Goal: Task Accomplishment & Management: Complete application form

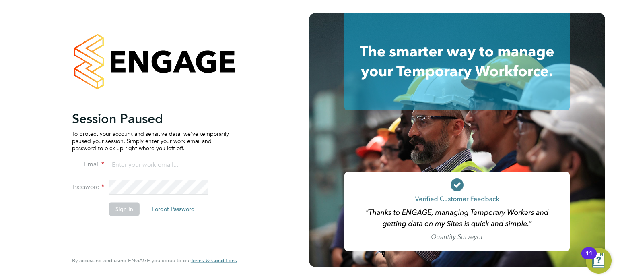
type input "amie.day@morganhunt.com"
click at [126, 210] on button "Sign In" at bounding box center [124, 208] width 31 height 13
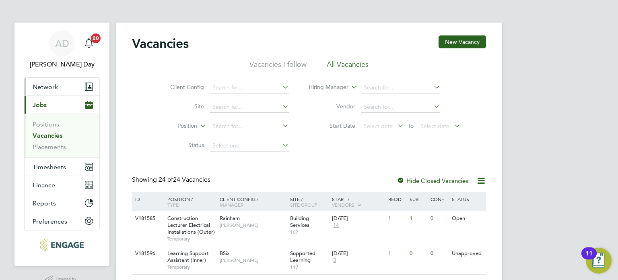
click at [50, 89] on span "Network" at bounding box center [45, 87] width 25 height 8
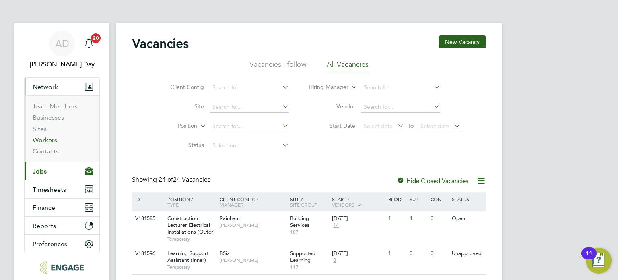
click at [51, 139] on link "Workers" at bounding box center [45, 140] width 25 height 8
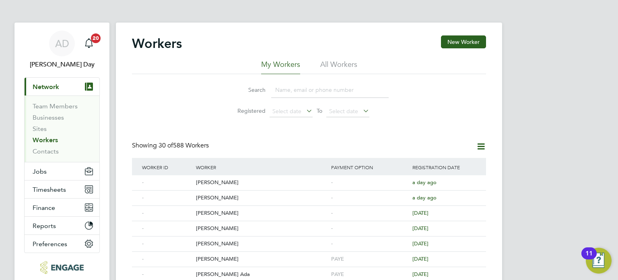
click at [298, 90] on input at bounding box center [330, 90] width 118 height 16
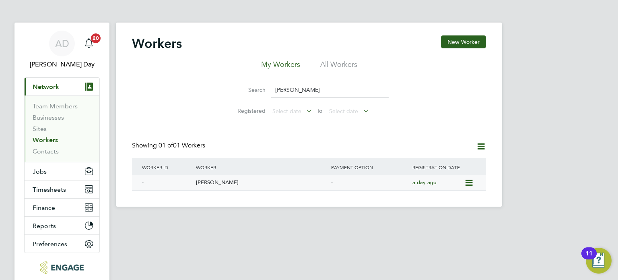
click at [263, 185] on div "Mohammed Yahya Ahmed" at bounding box center [261, 182] width 135 height 15
click at [313, 92] on input "yahya" at bounding box center [330, 90] width 118 height 16
type input "y"
click at [239, 181] on div "Shukri Farah" at bounding box center [261, 182] width 135 height 15
click at [303, 91] on input "shuk" at bounding box center [330, 90] width 118 height 16
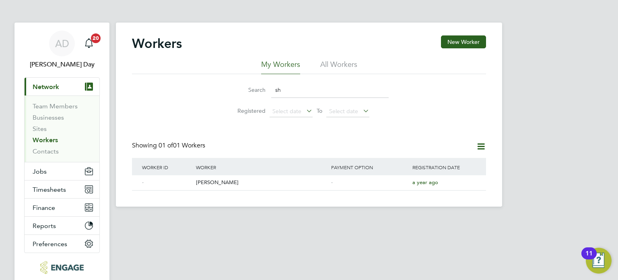
type input "s"
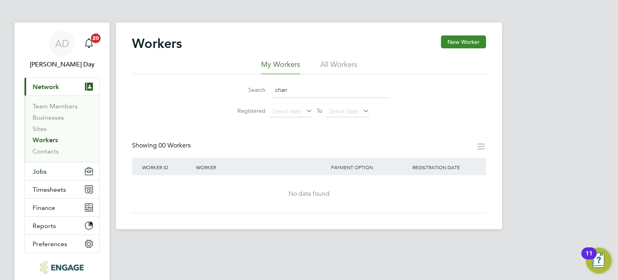
type input "chan"
click at [454, 43] on button "New Worker" at bounding box center [463, 41] width 45 height 13
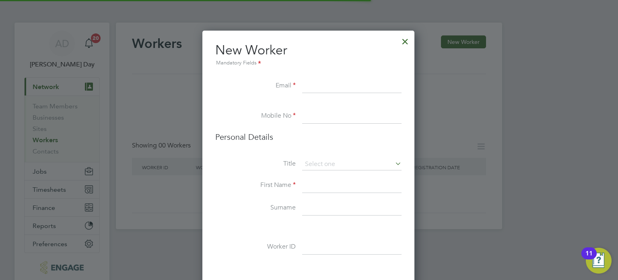
scroll to position [678, 213]
paste input "chantelnmezu@yahoo.com"
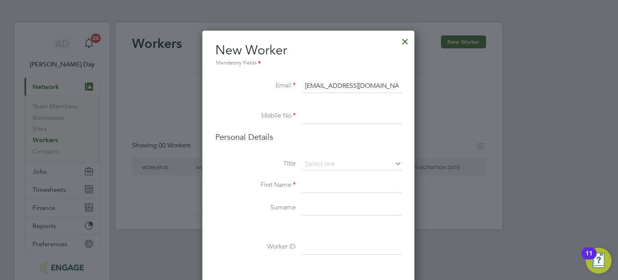
type input "chantelnmezu@yahoo.com"
click at [320, 118] on input at bounding box center [351, 116] width 99 height 14
paste input "07597124780"
type input "07597124780"
click at [324, 185] on input at bounding box center [351, 185] width 99 height 14
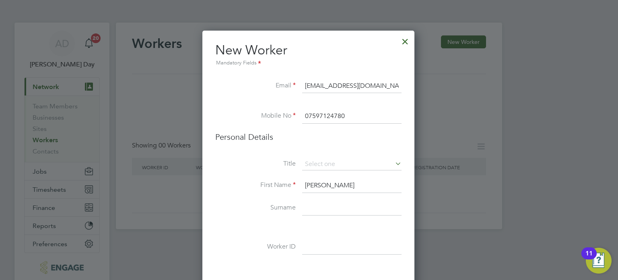
type input "Chantel"
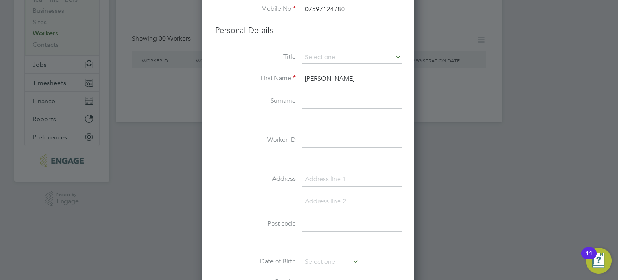
scroll to position [107, 0]
type input "Nmezu"
drag, startPoint x: 328, startPoint y: 179, endPoint x: 182, endPoint y: 54, distance: 192.1
click at [328, 179] on input at bounding box center [351, 179] width 99 height 14
type input "26 Manly Dixon Drive"
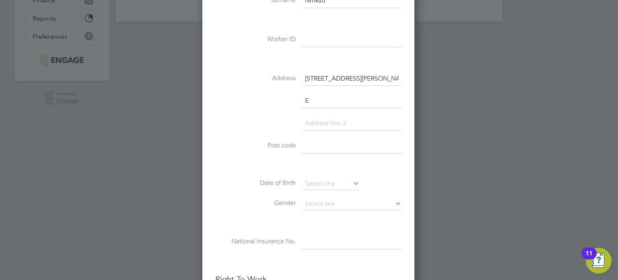
scroll to position [700, 213]
type input "Enfield"
type input "EN3 6BQ"
click at [319, 181] on input at bounding box center [330, 184] width 57 height 12
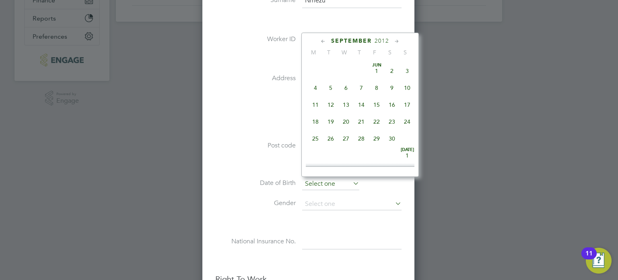
scroll to position [315, 0]
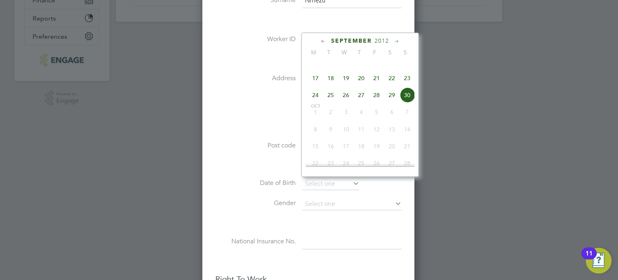
click at [385, 41] on span "2012" at bounding box center [382, 40] width 14 height 7
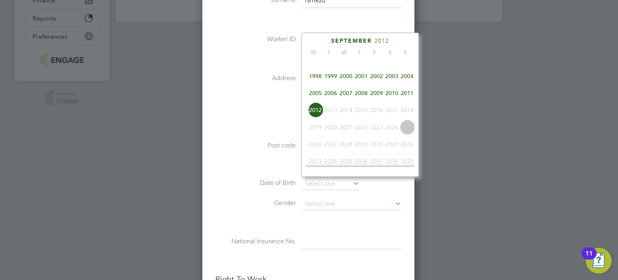
click at [398, 80] on span "2003" at bounding box center [391, 75] width 15 height 15
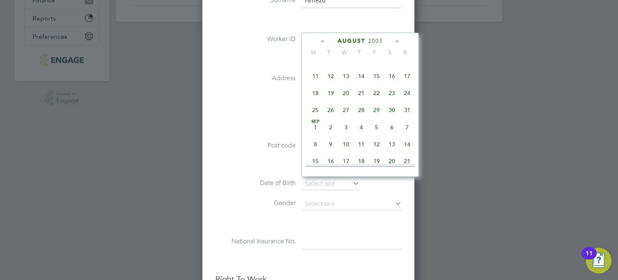
click at [322, 41] on icon at bounding box center [324, 41] width 8 height 9
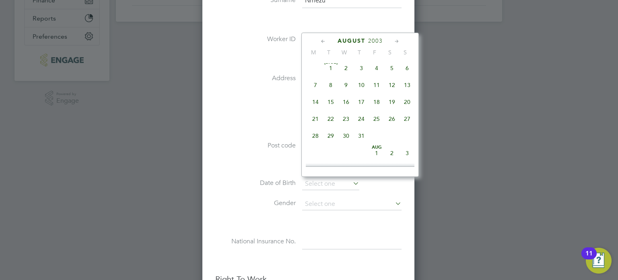
click at [322, 41] on icon at bounding box center [324, 41] width 8 height 9
click at [323, 41] on icon at bounding box center [324, 41] width 8 height 9
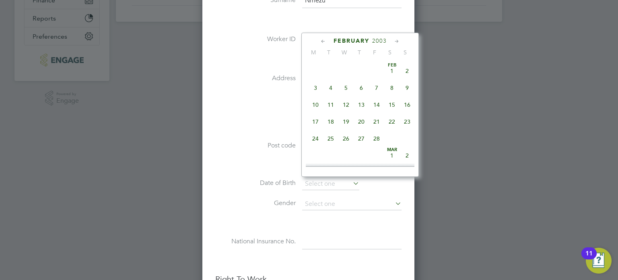
click at [395, 104] on span "15" at bounding box center [391, 104] width 15 height 15
type input "15 Feb 2003"
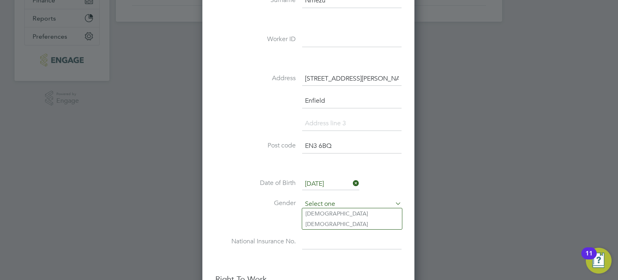
click at [330, 200] on input at bounding box center [351, 204] width 99 height 12
click at [328, 222] on li "Female" at bounding box center [352, 224] width 100 height 10
type input "Female"
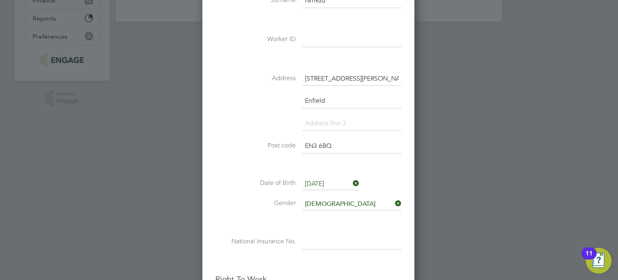
click at [316, 238] on input at bounding box center [351, 242] width 99 height 14
type input "p"
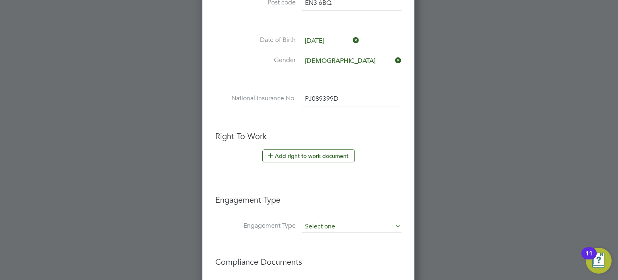
scroll to position [408, 0]
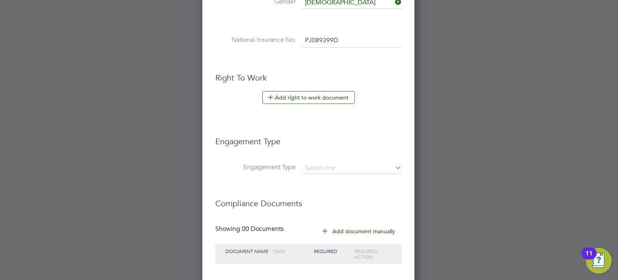
type input "PJ 08 93 99 D"
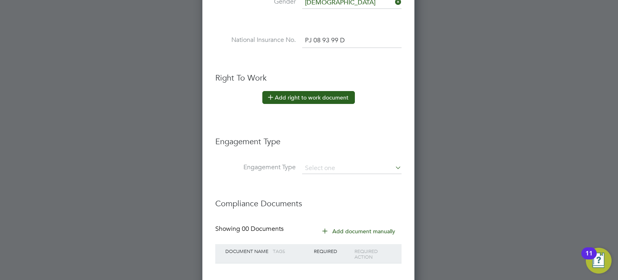
click at [290, 91] on button "Add right to work document" at bounding box center [308, 97] width 93 height 13
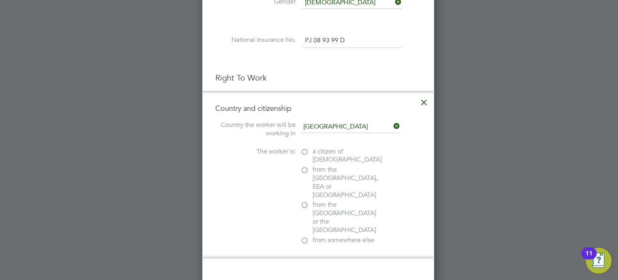
scroll to position [821, 232]
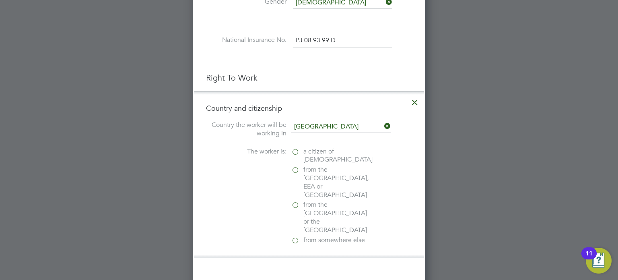
click at [295, 150] on label "a citizen of United Kingdom" at bounding box center [331, 155] width 80 height 17
click at [0, 0] on input "a citizen of United Kingdom" at bounding box center [0, 0] width 0 height 0
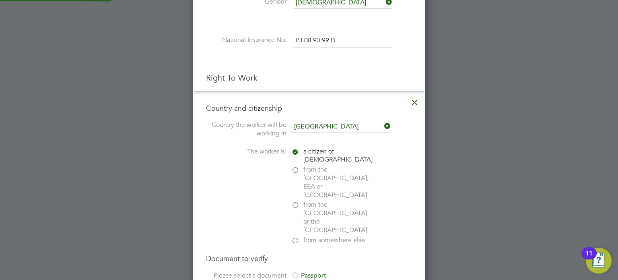
scroll to position [489, 0]
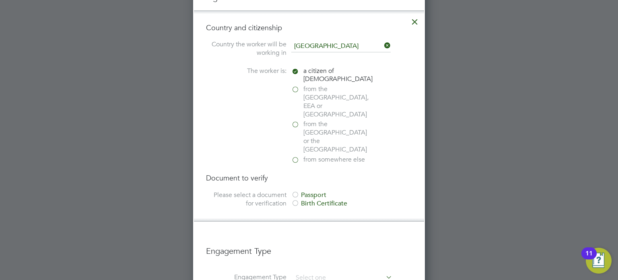
click at [297, 191] on div at bounding box center [295, 195] width 8 height 8
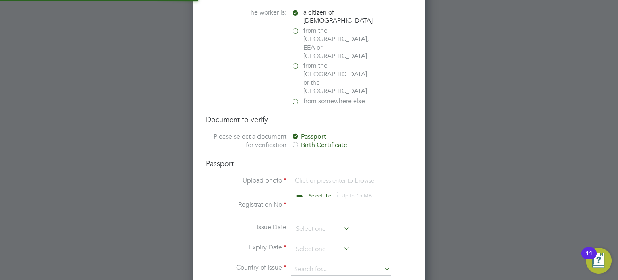
scroll to position [569, 0]
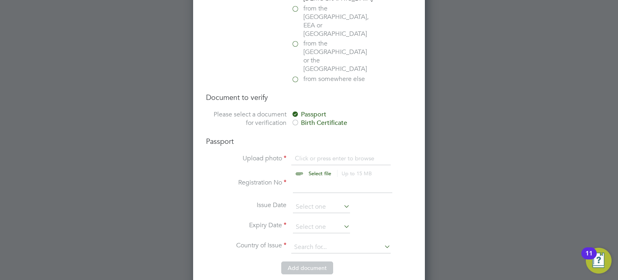
click at [322, 154] on input "file" at bounding box center [327, 166] width 126 height 24
type input "C:\fakepath\Chantel PP.jfif"
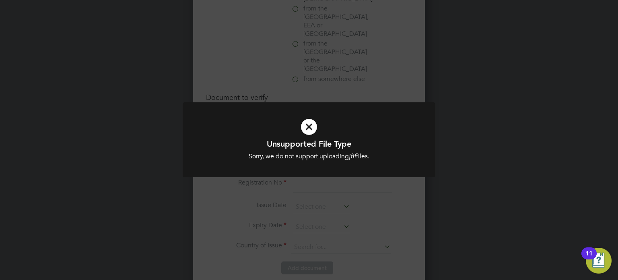
click at [303, 126] on icon at bounding box center [308, 126] width 209 height 31
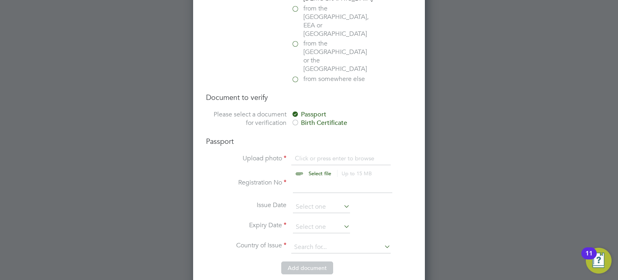
click at [323, 154] on input "file" at bounding box center [327, 166] width 126 height 24
type input "C:\fakepath\Chantel PP.jpeg"
click at [316, 178] on input at bounding box center [342, 185] width 99 height 14
click at [267, 261] on li "Add document" at bounding box center [309, 271] width 206 height 21
click at [308, 178] on input at bounding box center [342, 185] width 99 height 14
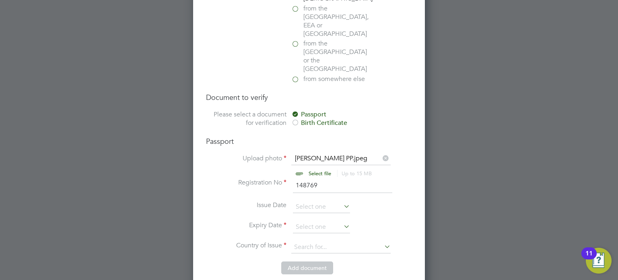
drag, startPoint x: 376, startPoint y: 235, endPoint x: 344, endPoint y: 184, distance: 59.7
click at [376, 261] on li "Add document" at bounding box center [309, 271] width 206 height 21
click at [336, 178] on input "148769" at bounding box center [342, 185] width 99 height 14
type input "148769510"
drag, startPoint x: 363, startPoint y: 247, endPoint x: 302, endPoint y: 168, distance: 99.6
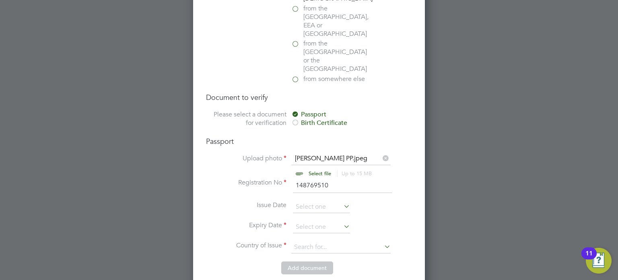
click at [363, 261] on li "Add document" at bounding box center [309, 271] width 206 height 21
click at [301, 221] on input at bounding box center [321, 227] width 57 height 12
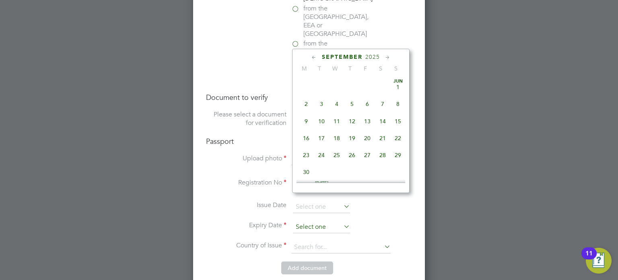
scroll to position [315, 0]
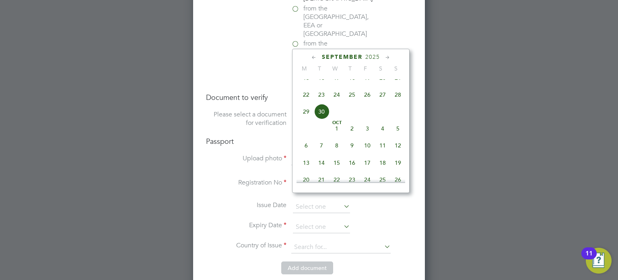
click at [364, 56] on div "September 2025" at bounding box center [351, 57] width 109 height 8
click at [370, 59] on span "2025" at bounding box center [372, 57] width 14 height 7
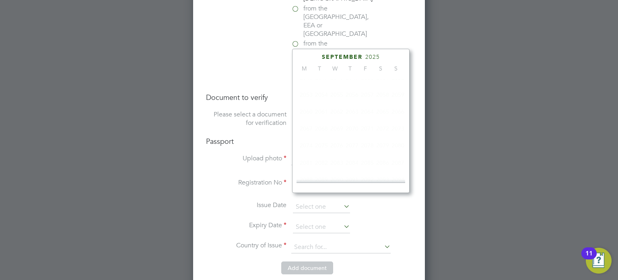
scroll to position [215, 0]
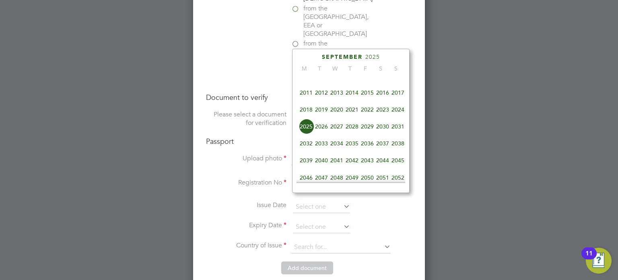
click at [335, 150] on span "2034" at bounding box center [336, 143] width 15 height 15
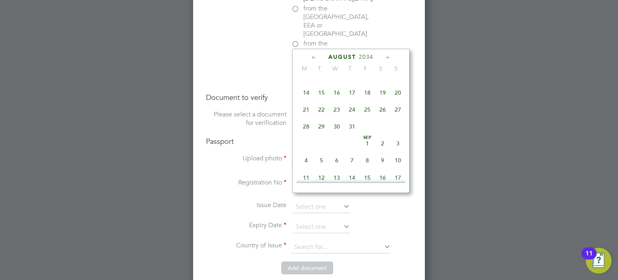
click at [314, 56] on icon at bounding box center [314, 57] width 8 height 9
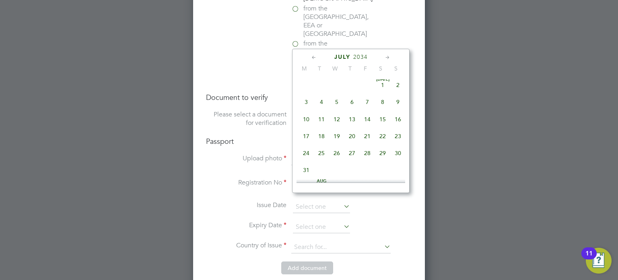
click at [383, 157] on span "29" at bounding box center [382, 152] width 15 height 15
type input "29 Jul 2034"
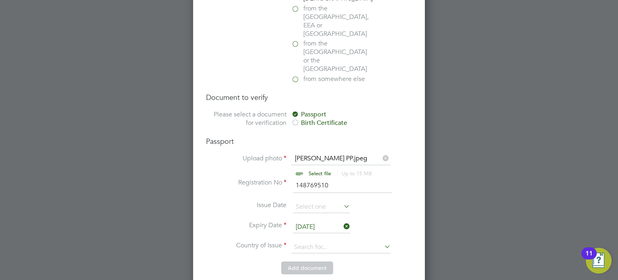
drag, startPoint x: 397, startPoint y: 261, endPoint x: 364, endPoint y: 231, distance: 45.0
click at [396, 260] on li "Country and citizenship Country the worker will be working in United Kingdom Th…" at bounding box center [309, 112] width 230 height 365
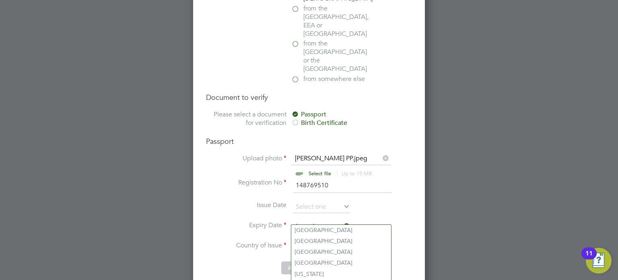
click at [311, 241] on input at bounding box center [340, 247] width 99 height 12
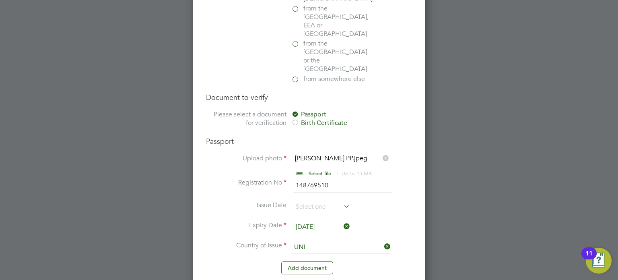
click at [320, 272] on li "Uni ted Kingdom" at bounding box center [367, 273] width 152 height 11
type input "United Kingdom"
click at [297, 261] on button "Add document" at bounding box center [307, 267] width 52 height 13
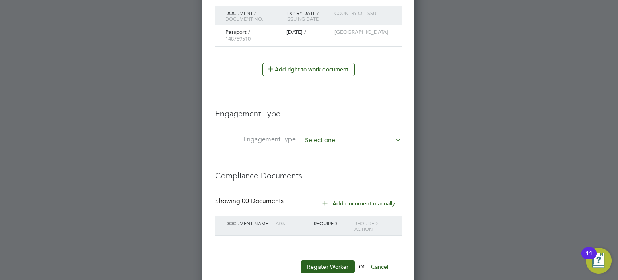
scroll to position [508, 0]
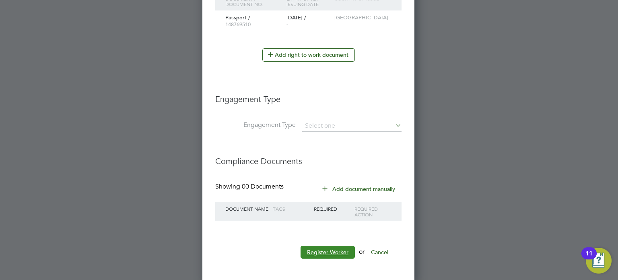
click at [330, 249] on button "Register Worker" at bounding box center [328, 251] width 54 height 13
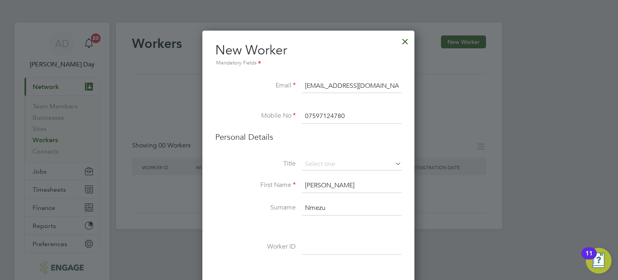
scroll to position [757, 225]
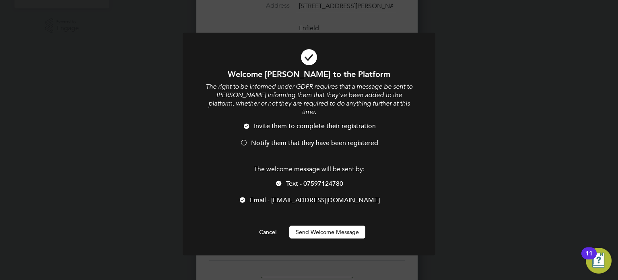
click at [248, 139] on li "Notify them that they have been registered" at bounding box center [308, 147] width 209 height 16
click at [330, 226] on button "Send Welcome Message" at bounding box center [327, 231] width 76 height 13
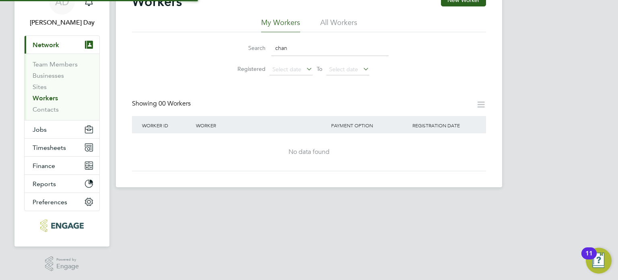
scroll to position [0, 0]
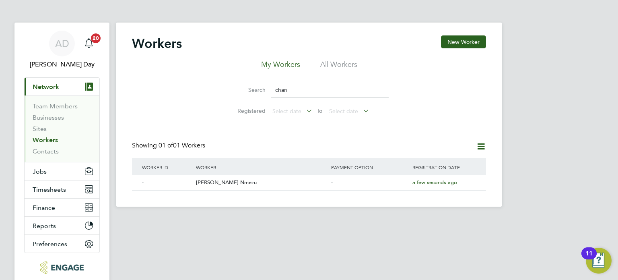
drag, startPoint x: 289, startPoint y: 92, endPoint x: 316, endPoint y: 89, distance: 27.6
click at [289, 91] on input "chan" at bounding box center [330, 90] width 118 height 16
type input "c"
click at [262, 178] on div "[PERSON_NAME]" at bounding box center [261, 182] width 135 height 15
drag, startPoint x: 297, startPoint y: 89, endPoint x: 364, endPoint y: 88, distance: 67.2
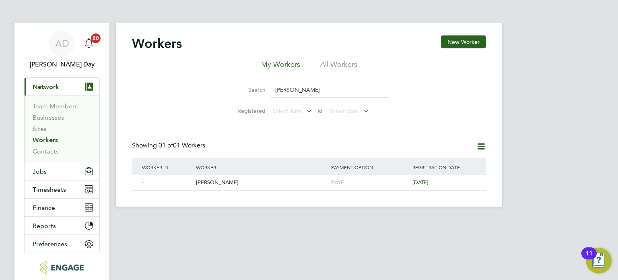
click at [297, 88] on input "EARL" at bounding box center [330, 90] width 118 height 16
type input "E"
type input "G"
type input "L"
type input "NAZMIN"
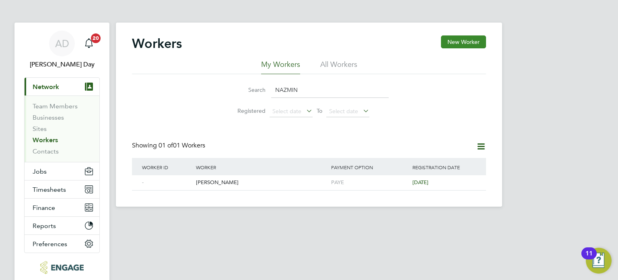
click at [460, 42] on button "New Worker" at bounding box center [463, 41] width 45 height 13
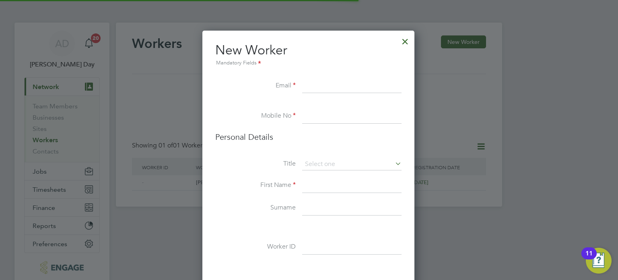
scroll to position [678, 213]
paste input "nazmin2010@hotmail.co.uk"
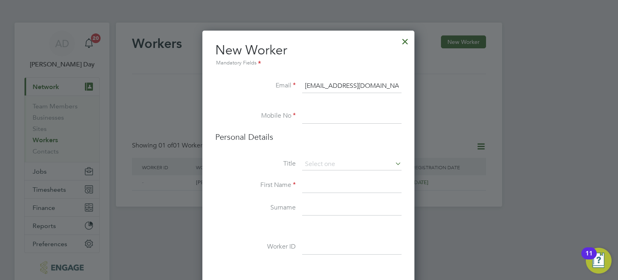
type input "nazmin2010@hotmail.co.uk"
drag, startPoint x: 319, startPoint y: 116, endPoint x: 269, endPoint y: 80, distance: 61.9
click at [319, 116] on input at bounding box center [351, 116] width 99 height 14
paste input "+447914261679"
type input "+447914261679"
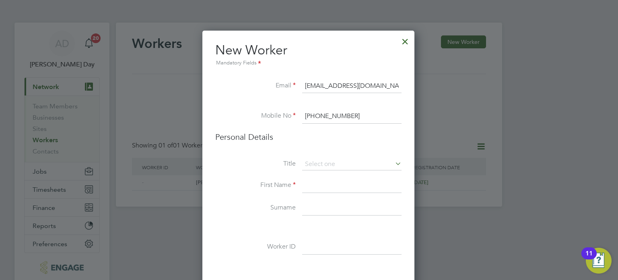
drag, startPoint x: 320, startPoint y: 186, endPoint x: 404, endPoint y: 186, distance: 84.1
click at [320, 186] on input at bounding box center [351, 185] width 99 height 14
type input "Nazmin"
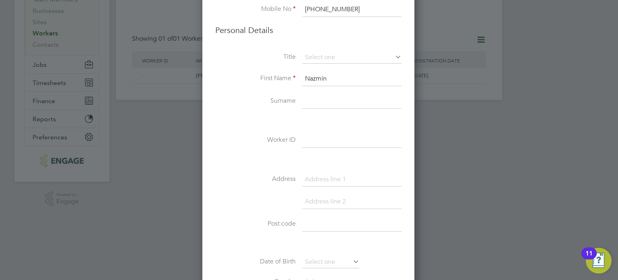
scroll to position [107, 0]
type input "Begum"
type input "26 Ladysmith Avenue"
click at [359, 199] on input at bounding box center [351, 201] width 99 height 14
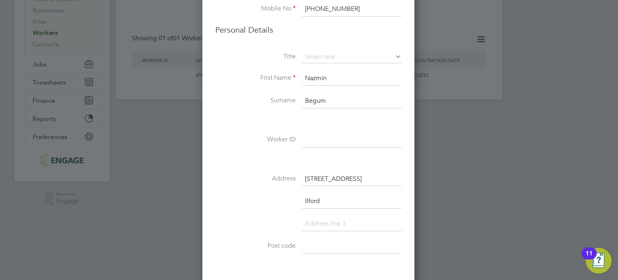
type input "Ilford"
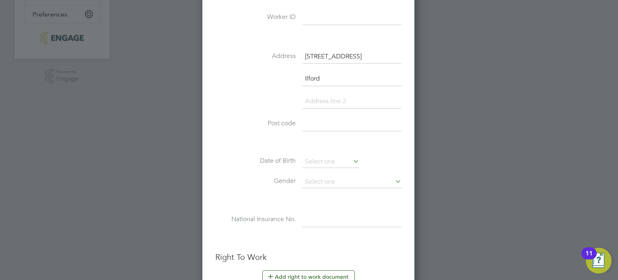
scroll to position [230, 0]
type input "Essex"
type input "IG2 7AY"
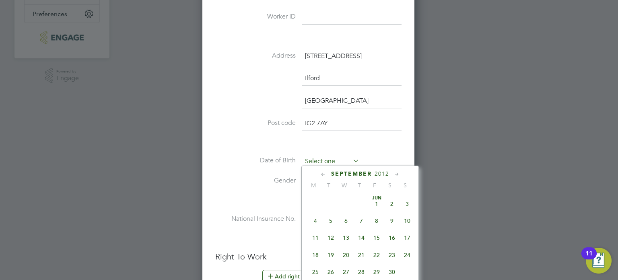
click at [326, 160] on input at bounding box center [330, 161] width 57 height 12
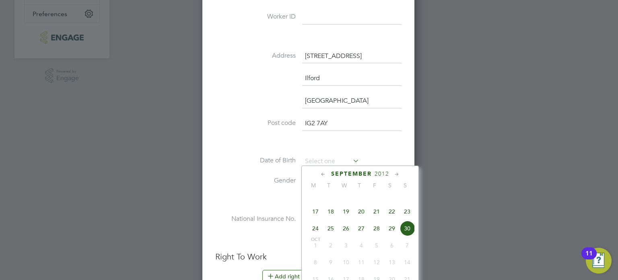
click at [388, 174] on span "2012" at bounding box center [382, 173] width 14 height 7
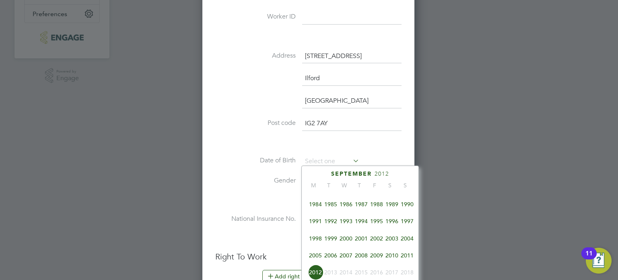
scroll to position [175, 0]
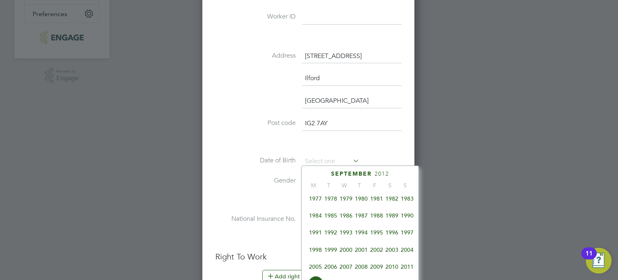
click at [378, 201] on span "1981" at bounding box center [376, 198] width 15 height 15
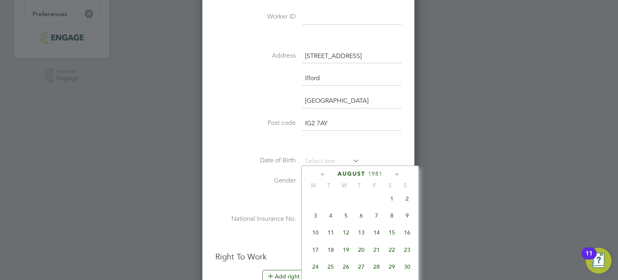
click at [322, 172] on icon at bounding box center [324, 174] width 8 height 9
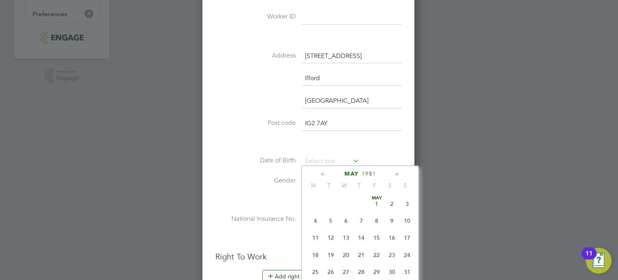
click at [322, 172] on icon at bounding box center [324, 174] width 8 height 9
click at [329, 256] on span "20" at bounding box center [330, 254] width 15 height 15
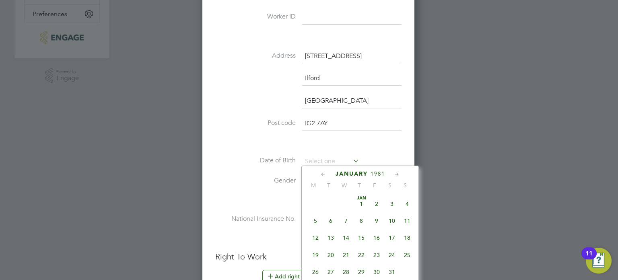
type input "20 Jan 1981"
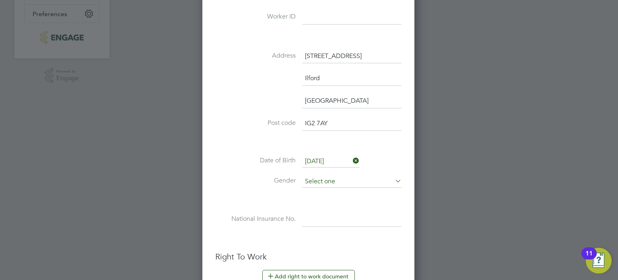
click at [322, 179] on input at bounding box center [351, 181] width 99 height 12
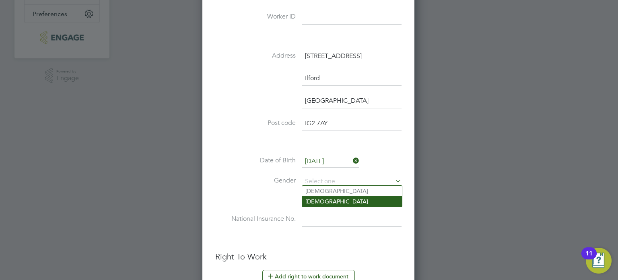
click at [319, 201] on li "Female" at bounding box center [352, 201] width 100 height 10
type input "Female"
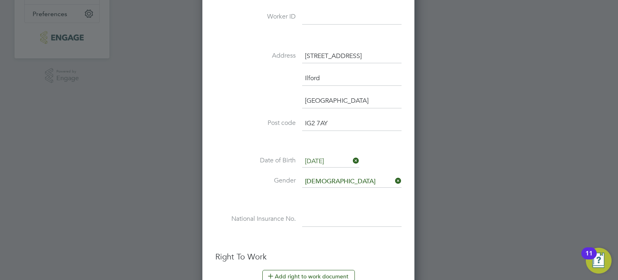
drag, startPoint x: 319, startPoint y: 220, endPoint x: 319, endPoint y: 201, distance: 18.9
click at [319, 220] on input at bounding box center [351, 219] width 99 height 14
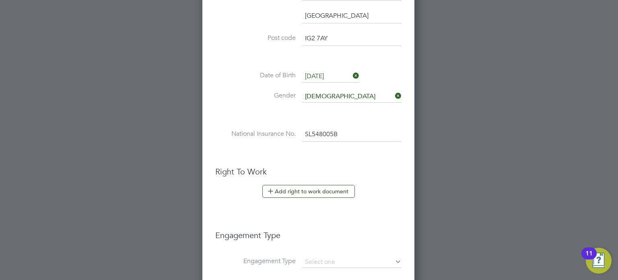
scroll to position [351, 0]
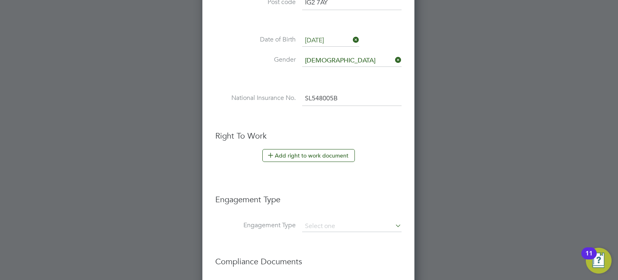
type input "SL 54 80 05 B"
click at [302, 154] on button "Add right to work document" at bounding box center [308, 155] width 93 height 13
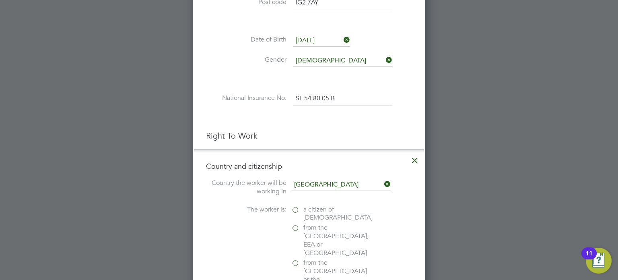
scroll to position [391, 0]
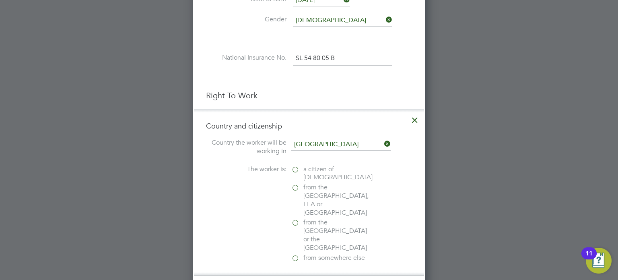
click at [295, 254] on label "from somewhere else" at bounding box center [331, 258] width 80 height 8
click at [0, 0] on input "from somewhere else" at bounding box center [0, 0] width 0 height 0
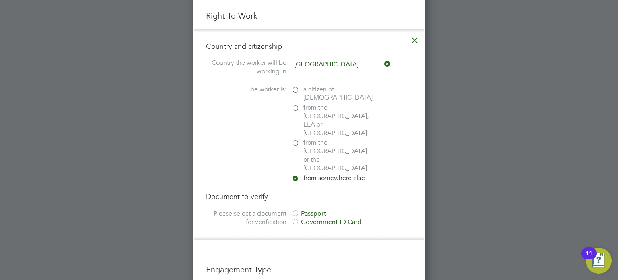
scroll to position [511, 0]
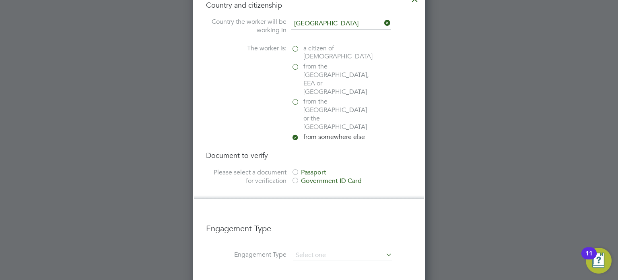
click at [294, 177] on div at bounding box center [295, 181] width 8 height 8
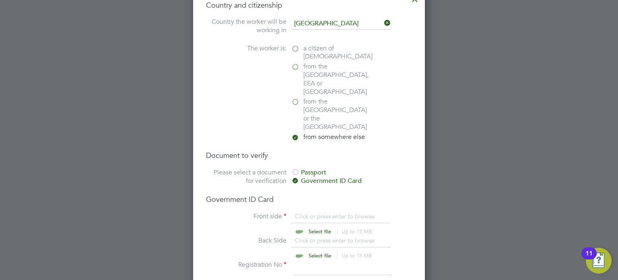
scroll to position [592, 0]
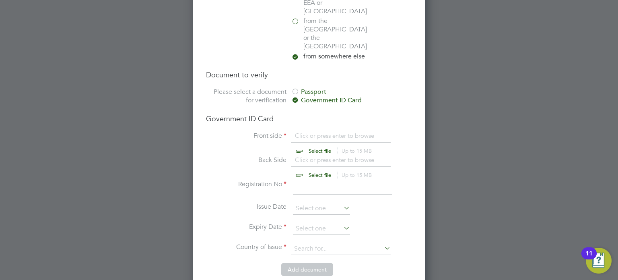
click at [321, 180] on input at bounding box center [342, 187] width 99 height 14
type input "W49LD862F"
click at [318, 132] on input "file" at bounding box center [327, 144] width 126 height 24
drag, startPoint x: 336, startPoint y: 162, endPoint x: 300, endPoint y: 161, distance: 36.3
click at [281, 180] on li "Registration No W49LD862F" at bounding box center [309, 191] width 206 height 23
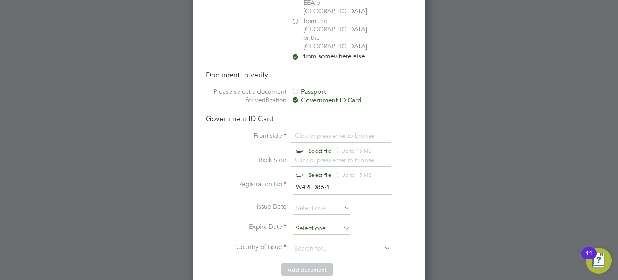
click at [324, 223] on input at bounding box center [321, 229] width 57 height 12
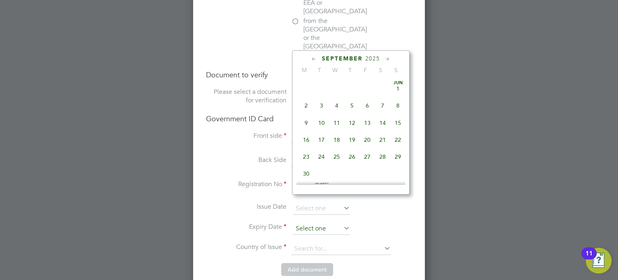
scroll to position [315, 0]
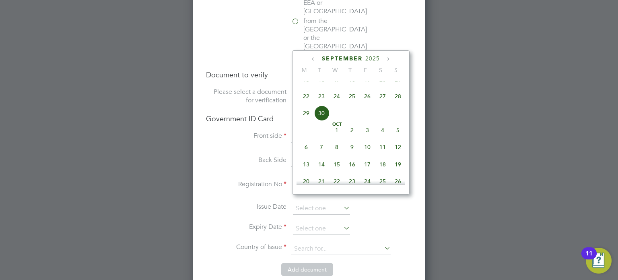
click at [335, 70] on h4 "Document to verify" at bounding box center [309, 74] width 206 height 9
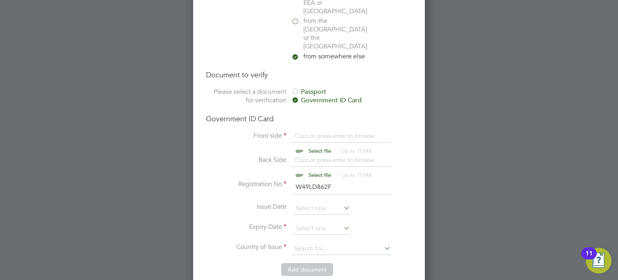
click at [314, 132] on input "file" at bounding box center [327, 144] width 126 height 24
type input "C:\fakepath\Nazmin begum online RTW.pdf"
click at [310, 223] on input at bounding box center [321, 229] width 57 height 12
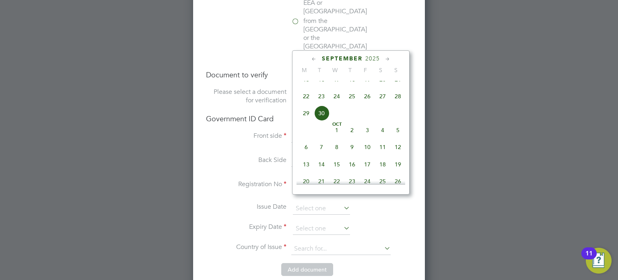
click at [221, 156] on li "Back Side Click or press enter to browse Select file Up to 15 MB Drop your file…" at bounding box center [309, 168] width 206 height 24
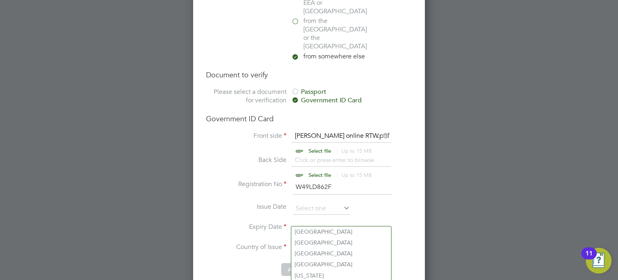
click at [318, 243] on input at bounding box center [340, 249] width 99 height 12
type input "United Kingdom"
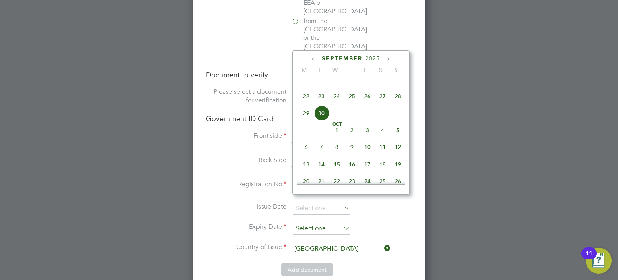
click at [314, 223] on input at bounding box center [321, 229] width 57 height 12
click at [378, 56] on span "2025" at bounding box center [372, 58] width 14 height 7
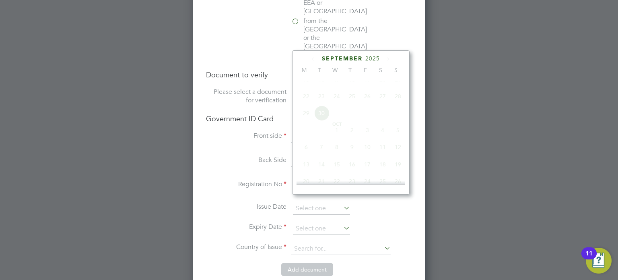
scroll to position [215, 0]
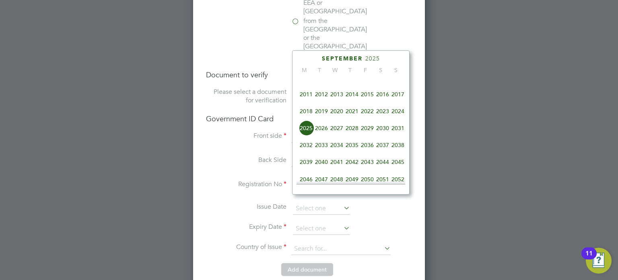
click at [338, 135] on span "2027" at bounding box center [336, 127] width 15 height 15
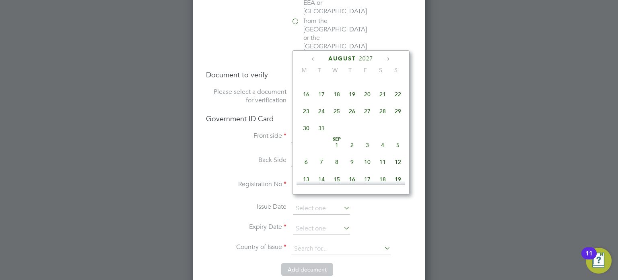
click at [307, 133] on span "30" at bounding box center [306, 127] width 15 height 15
type input "30 Aug 2027"
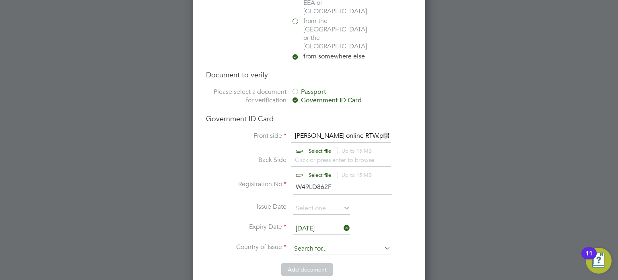
click at [321, 243] on input at bounding box center [340, 249] width 99 height 12
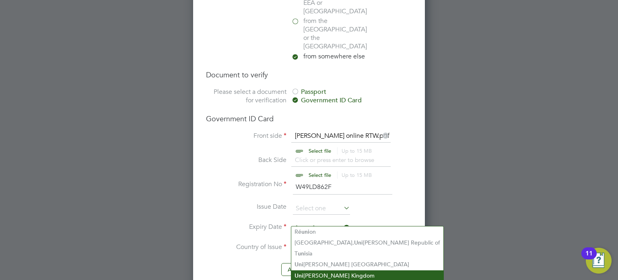
click at [301, 270] on li "Uni ted Kingdom" at bounding box center [367, 275] width 152 height 11
type input "United Kingdom"
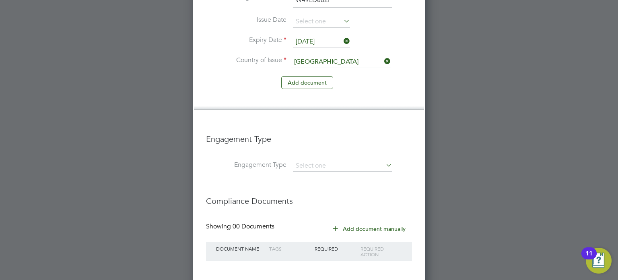
scroll to position [792, 0]
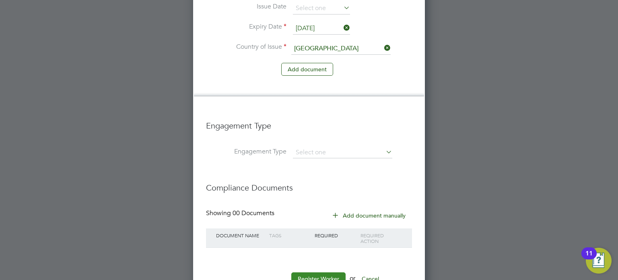
click at [315, 272] on button "Register Worker" at bounding box center [318, 278] width 54 height 13
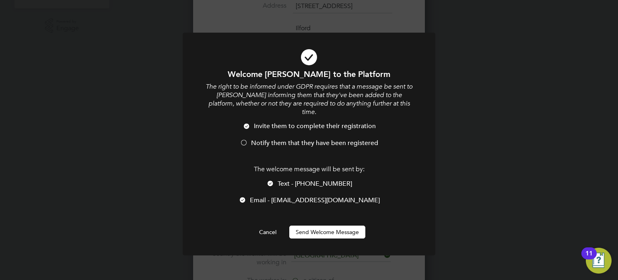
click at [246, 139] on div at bounding box center [244, 143] width 8 height 8
click at [335, 225] on button "Send Welcome Message" at bounding box center [327, 231] width 76 height 13
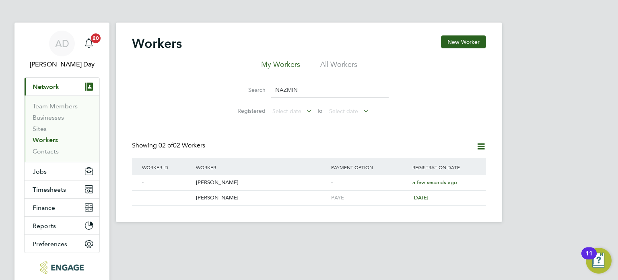
drag, startPoint x: 324, startPoint y: 93, endPoint x: 253, endPoint y: 93, distance: 70.4
click at [253, 93] on div "Search NAZMIN" at bounding box center [308, 90] width 159 height 16
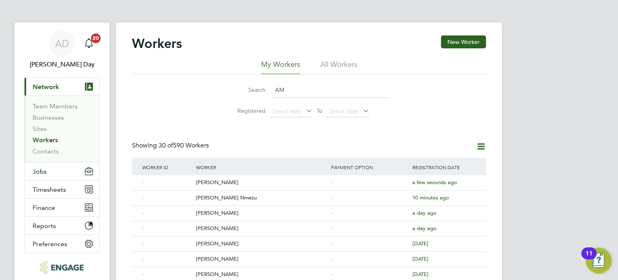
type input "A"
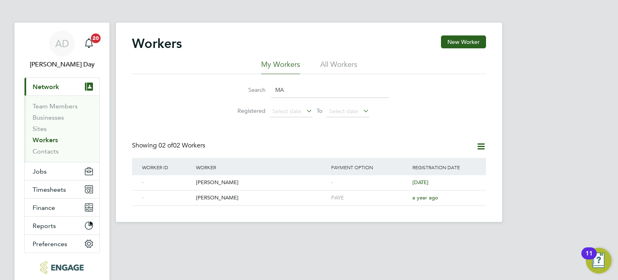
type input "M"
type input "ERIC"
click at [284, 185] on div "Eric Nwankwo" at bounding box center [261, 182] width 135 height 15
click at [459, 44] on button "New Worker" at bounding box center [463, 41] width 45 height 13
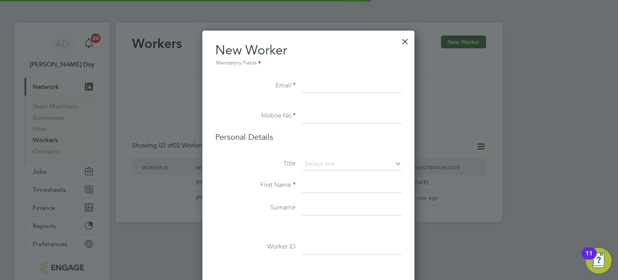
scroll to position [678, 213]
paste input "mariaodigie30@yahoo.co.uk"
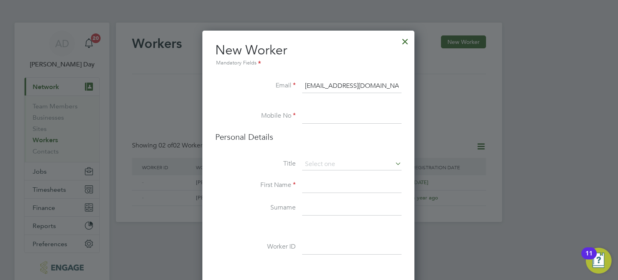
type input "mariaodigie30@yahoo.co.uk"
click at [320, 118] on input at bounding box center [351, 116] width 99 height 14
paste input "+447534943277"
type input "+447534943277"
drag, startPoint x: 328, startPoint y: 183, endPoint x: 375, endPoint y: 173, distance: 48.5
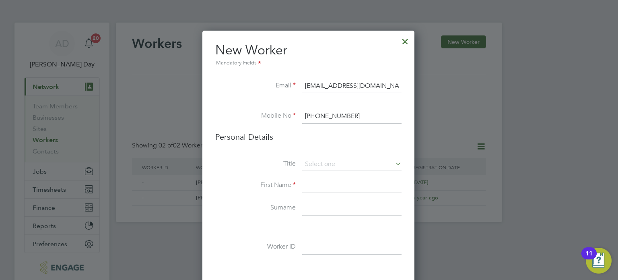
click at [328, 183] on input at bounding box center [351, 185] width 99 height 14
type input "m"
type input "N"
type input "Maria"
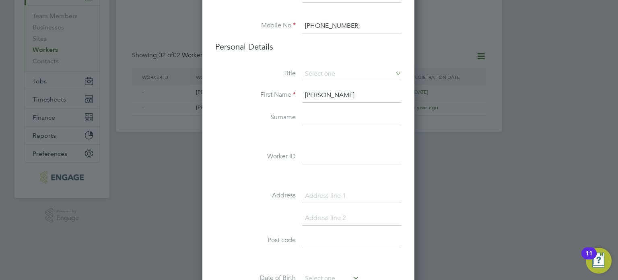
scroll to position [107, 0]
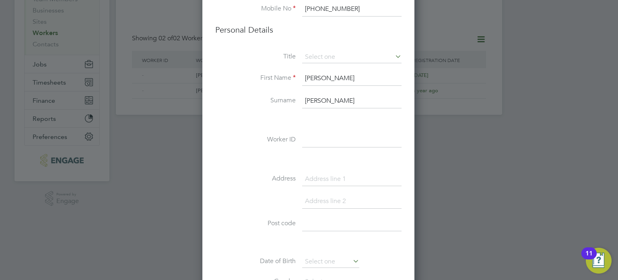
type input "Odigie"
drag, startPoint x: 351, startPoint y: 173, endPoint x: 324, endPoint y: 141, distance: 41.7
click at [351, 173] on input at bounding box center [351, 179] width 99 height 14
type input "Kineton"
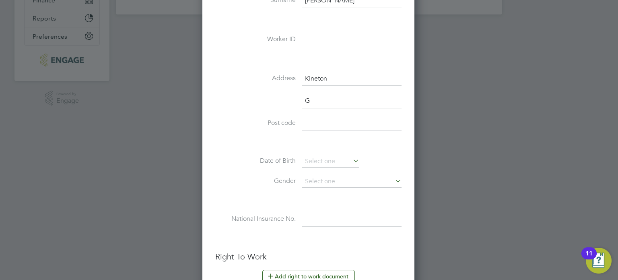
scroll to position [700, 213]
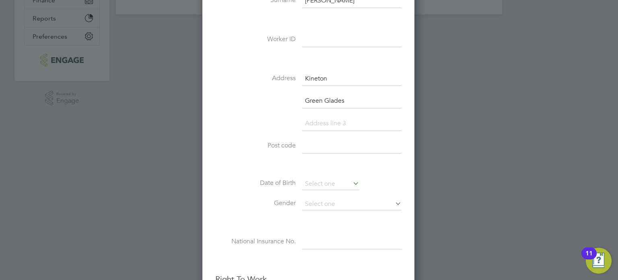
type input "Green Glades"
click at [324, 126] on input at bounding box center [351, 123] width 99 height 14
type input "Hornchurch"
type input "RM11 3BS"
click at [320, 184] on input at bounding box center [330, 184] width 57 height 12
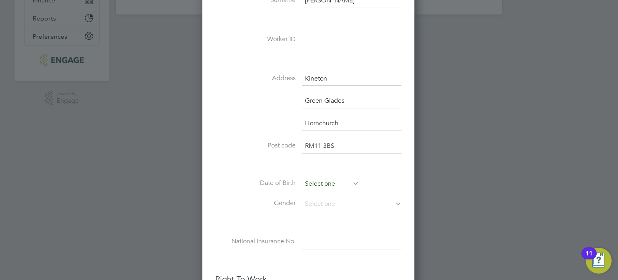
scroll to position [315, 0]
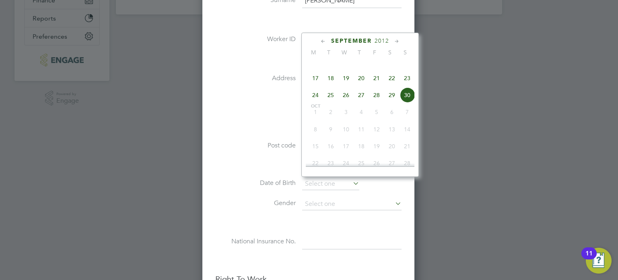
click at [381, 38] on span "2012" at bounding box center [382, 40] width 14 height 7
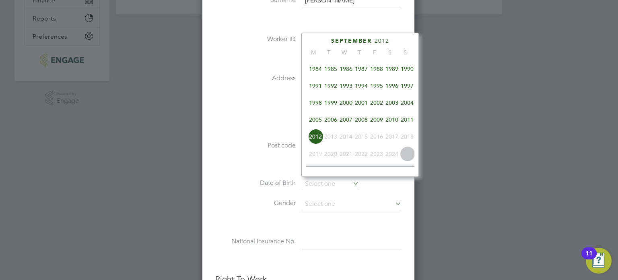
scroll to position [175, 0]
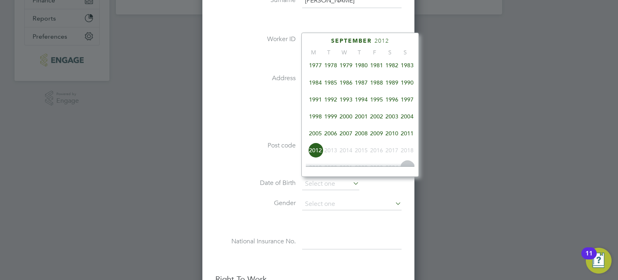
click at [395, 68] on span "1982" at bounding box center [391, 65] width 15 height 15
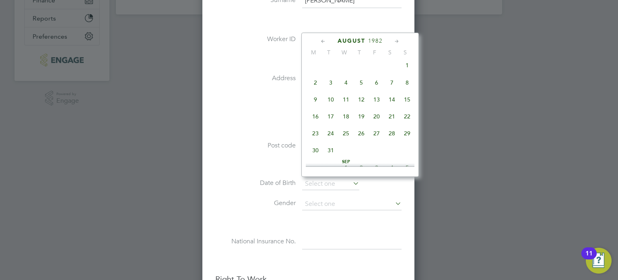
click at [325, 37] on icon at bounding box center [324, 41] width 8 height 9
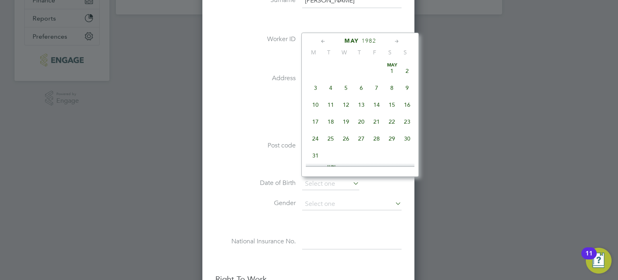
click at [325, 37] on icon at bounding box center [324, 41] width 8 height 9
click at [375, 67] on span "Jan 1" at bounding box center [376, 70] width 15 height 15
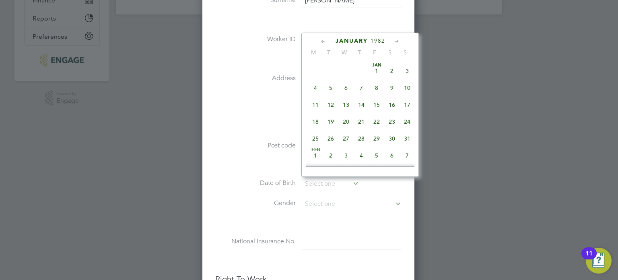
type input "01 Jan 1982"
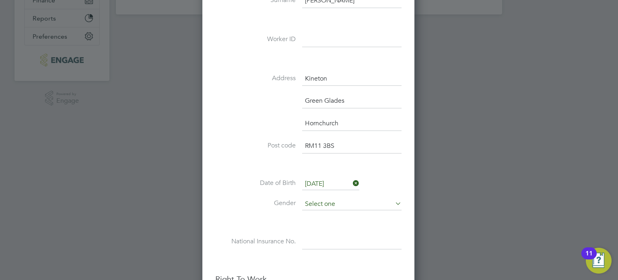
drag, startPoint x: 330, startPoint y: 200, endPoint x: 327, endPoint y: 197, distance: 4.3
click at [329, 201] on input at bounding box center [351, 204] width 99 height 12
click at [326, 221] on li "Female" at bounding box center [352, 224] width 100 height 10
type input "Female"
click at [324, 239] on input at bounding box center [351, 242] width 99 height 14
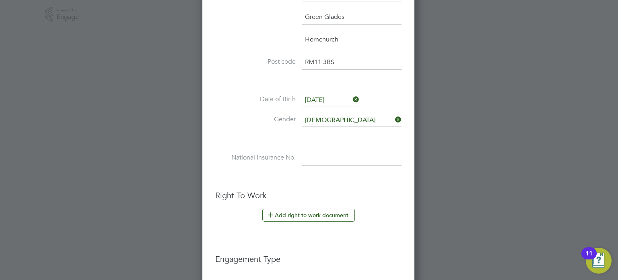
scroll to position [328, 0]
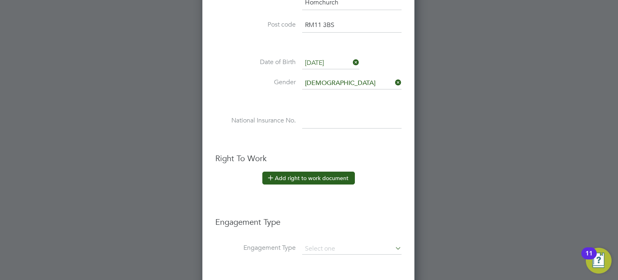
click at [290, 175] on button "Add right to work document" at bounding box center [308, 177] width 93 height 13
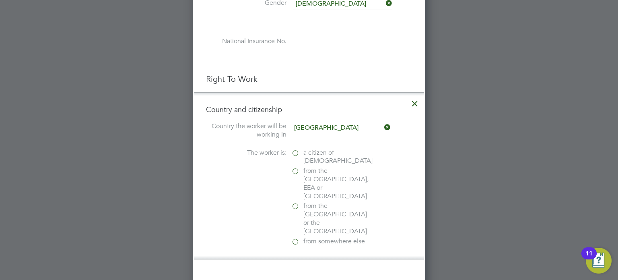
scroll to position [408, 0]
click at [296, 148] on label "a citizen of United Kingdom" at bounding box center [331, 155] width 80 height 17
click at [0, 0] on input "a citizen of United Kingdom" at bounding box center [0, 0] width 0 height 0
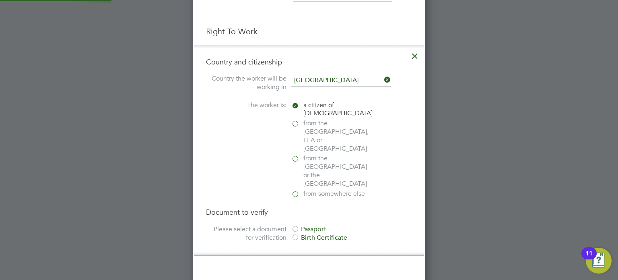
scroll to position [489, 0]
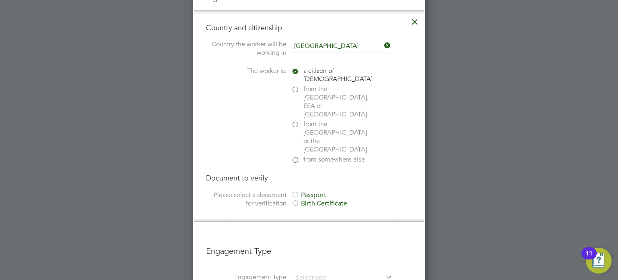
click at [294, 191] on div at bounding box center [295, 195] width 8 height 8
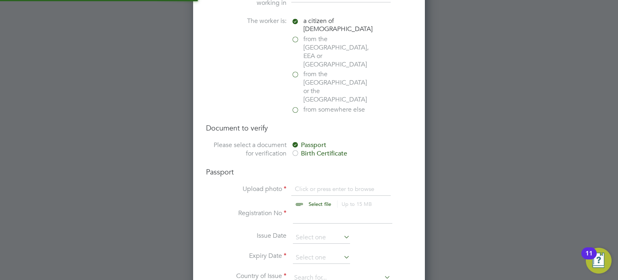
scroll to position [569, 0]
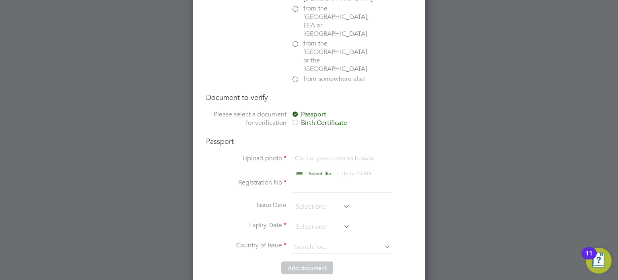
click at [315, 154] on input "file" at bounding box center [327, 166] width 126 height 24
type input "C:\fakepath\Maria Odigie PP.jpg"
click at [308, 178] on input at bounding box center [342, 185] width 99 height 14
drag, startPoint x: 386, startPoint y: 252, endPoint x: 386, endPoint y: 248, distance: 4.0
click at [386, 261] on li "Add document" at bounding box center [309, 271] width 206 height 21
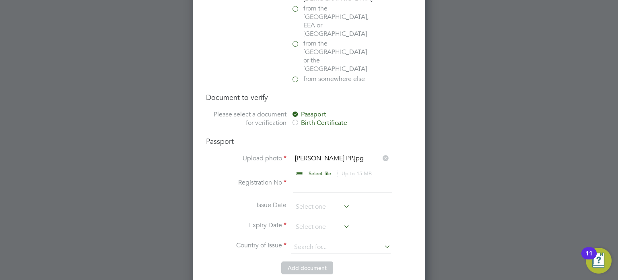
click at [311, 178] on input at bounding box center [342, 185] width 99 height 14
drag, startPoint x: 251, startPoint y: 243, endPoint x: 283, endPoint y: 148, distance: 99.4
click at [251, 261] on li "Add document" at bounding box center [309, 271] width 206 height 21
click at [326, 178] on input "550379" at bounding box center [342, 185] width 99 height 14
type input "550379130"
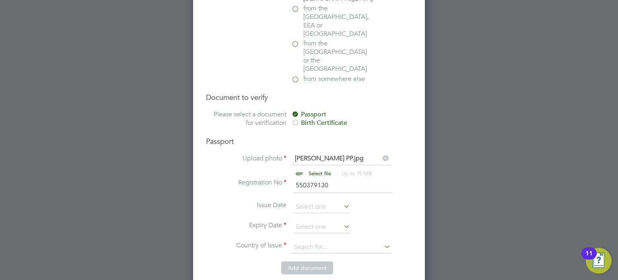
click at [265, 261] on li "Add document" at bounding box center [309, 271] width 206 height 21
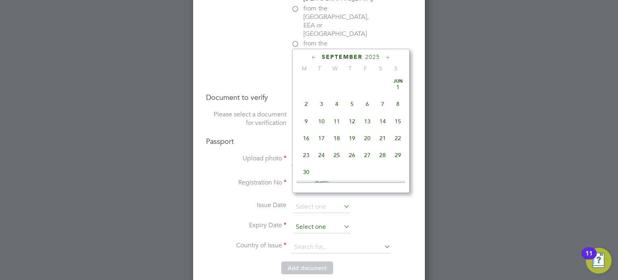
click at [305, 221] on input at bounding box center [321, 227] width 57 height 12
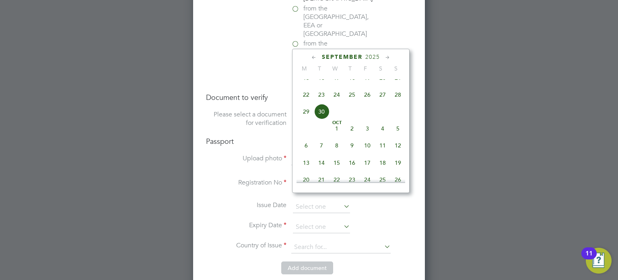
click at [370, 55] on span "2025" at bounding box center [372, 57] width 14 height 7
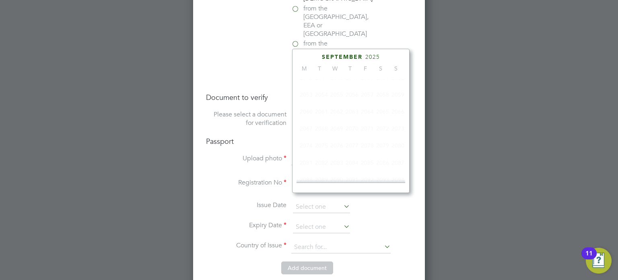
scroll to position [215, 0]
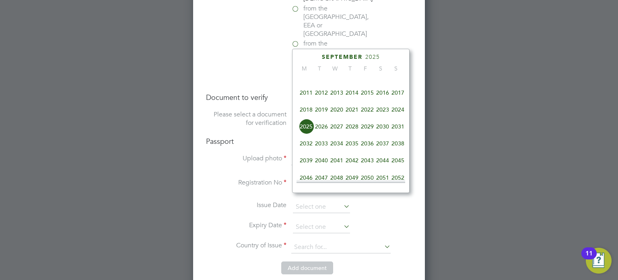
click at [351, 130] on span "2028" at bounding box center [351, 126] width 15 height 15
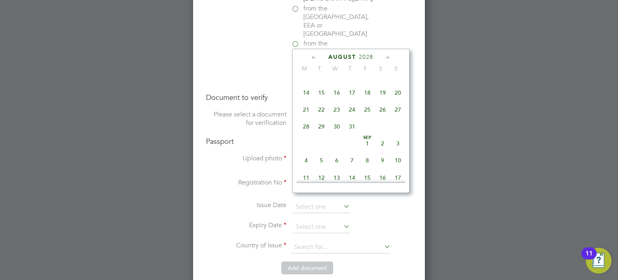
click at [318, 54] on icon at bounding box center [314, 57] width 8 height 9
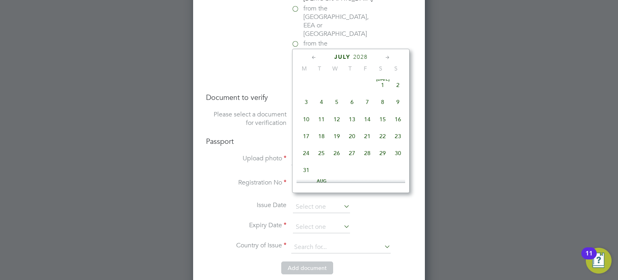
click at [314, 56] on icon at bounding box center [314, 57] width 8 height 9
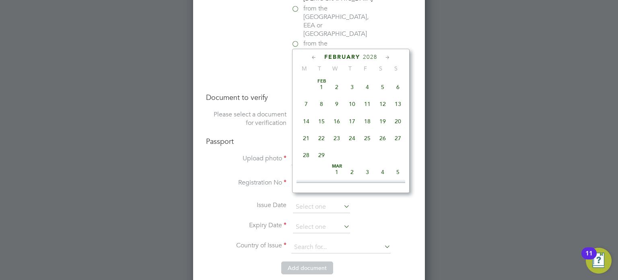
click at [385, 120] on span "19" at bounding box center [382, 120] width 15 height 15
type input "19 Feb 2028"
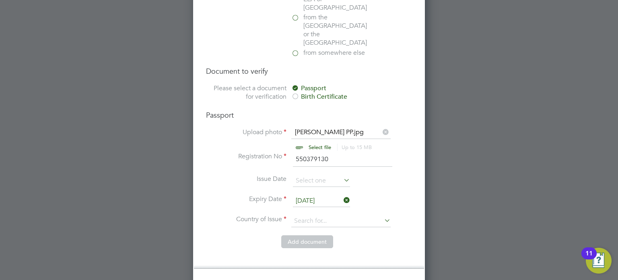
scroll to position [610, 0]
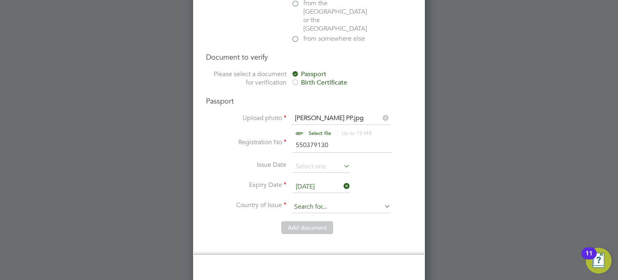
click at [313, 201] on input at bounding box center [340, 207] width 99 height 12
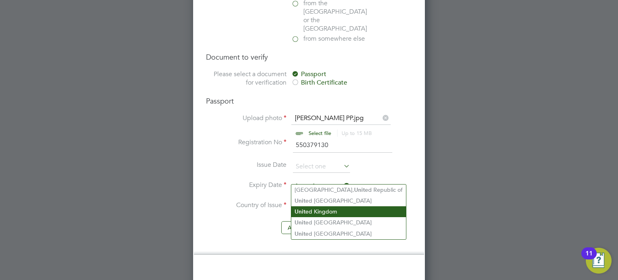
click at [323, 211] on li "Unit ed Kingdom" at bounding box center [348, 211] width 115 height 11
type input "United Kingdom"
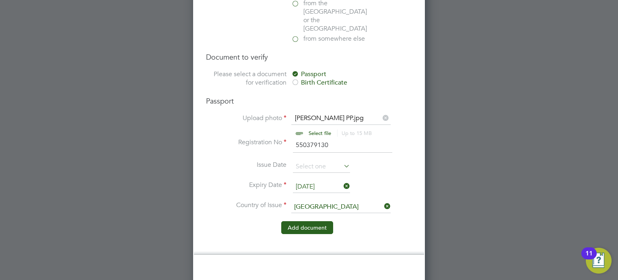
click at [312, 221] on button "Add document" at bounding box center [307, 227] width 52 height 13
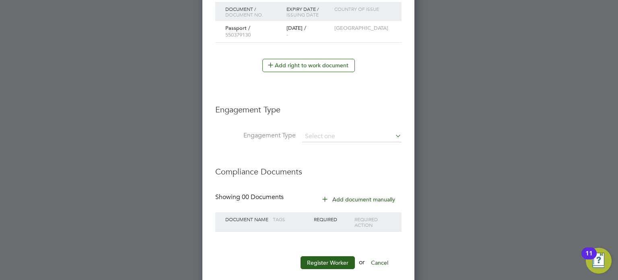
scroll to position [508, 0]
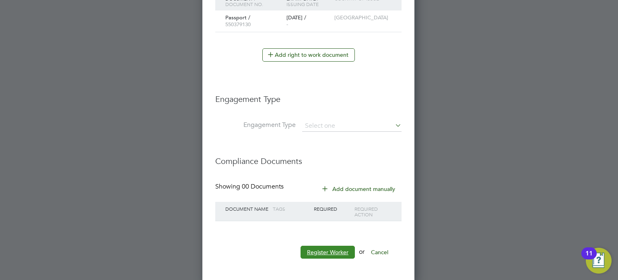
click at [333, 247] on button "Register Worker" at bounding box center [328, 251] width 54 height 13
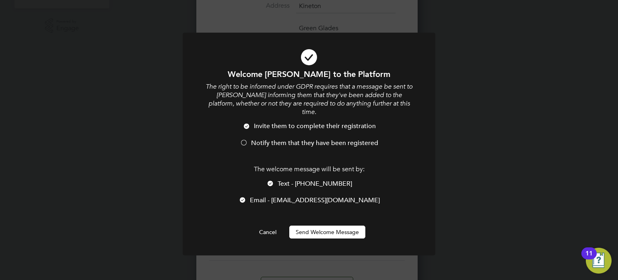
scroll to position [0, 0]
click at [245, 139] on div at bounding box center [244, 143] width 8 height 8
click at [333, 227] on button "Send Welcome Message" at bounding box center [327, 231] width 76 height 13
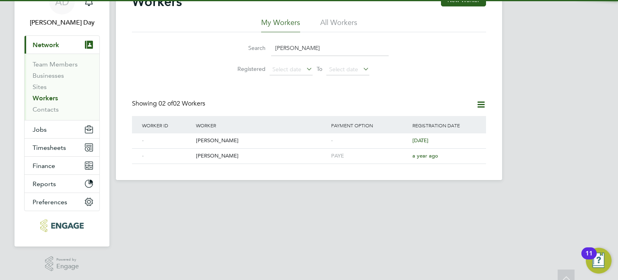
scroll to position [0, 0]
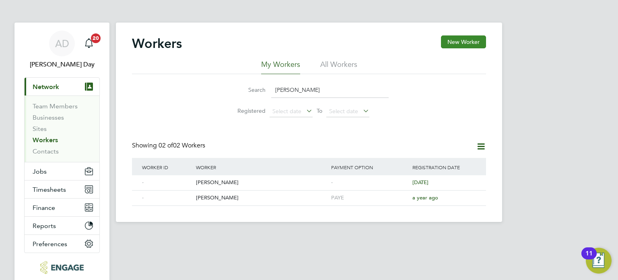
click at [465, 38] on button "New Worker" at bounding box center [463, 41] width 45 height 13
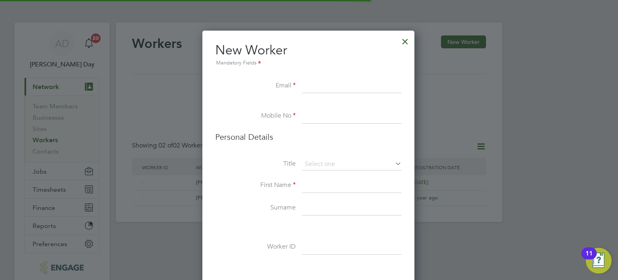
scroll to position [678, 213]
paste input "juliakartel@gmail.com"
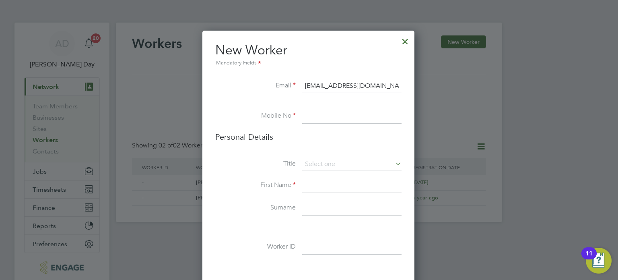
type input "juliakartel@gmail.com"
drag, startPoint x: 317, startPoint y: 116, endPoint x: 204, endPoint y: 35, distance: 139.1
click at [317, 116] on input at bounding box center [351, 116] width 99 height 14
paste input "07482377959"
type input "07482377959"
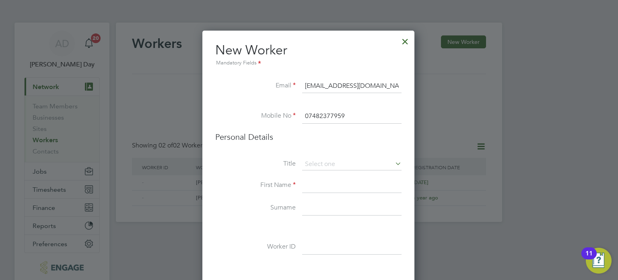
click at [328, 185] on input at bounding box center [351, 185] width 99 height 14
type input "Julia"
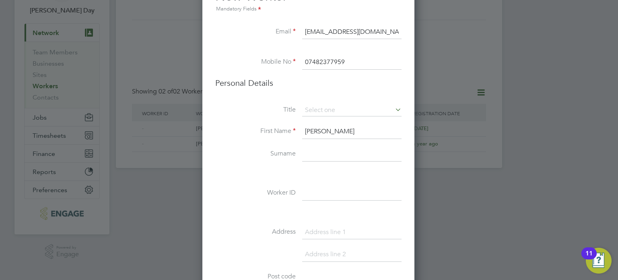
scroll to position [107, 0]
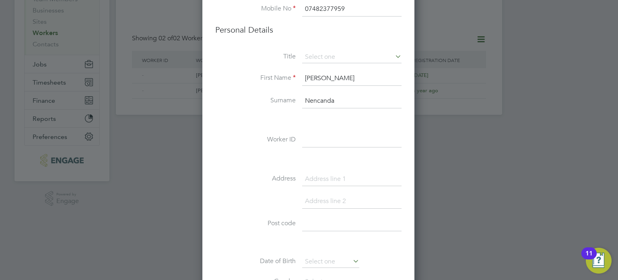
type input "Nencanda"
drag, startPoint x: 328, startPoint y: 175, endPoint x: 334, endPoint y: 173, distance: 5.4
click at [328, 175] on input at bounding box center [351, 179] width 99 height 14
type input "Flat 9 Blatchford House"
drag, startPoint x: 325, startPoint y: 199, endPoint x: 338, endPoint y: 197, distance: 12.6
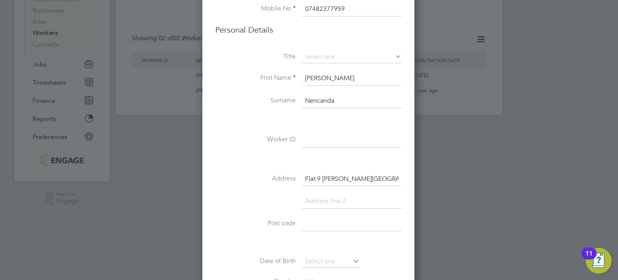
click at [325, 199] on input at bounding box center [351, 201] width 99 height 14
type input "Rusholme Avenue"
click at [344, 227] on input at bounding box center [351, 223] width 99 height 14
type input "Dagenham"
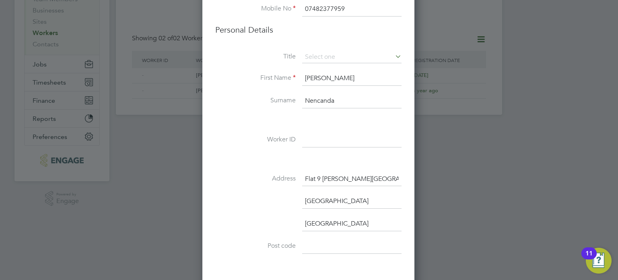
click at [325, 245] on input at bounding box center [351, 246] width 99 height 14
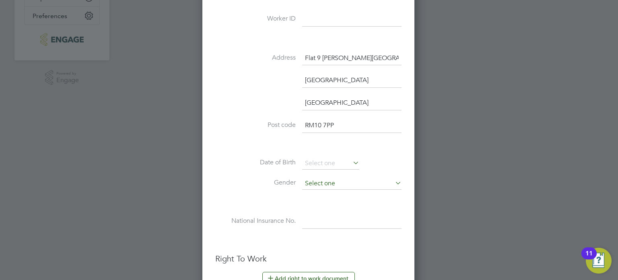
type input "RM10 7PP"
click at [324, 180] on input at bounding box center [351, 183] width 99 height 12
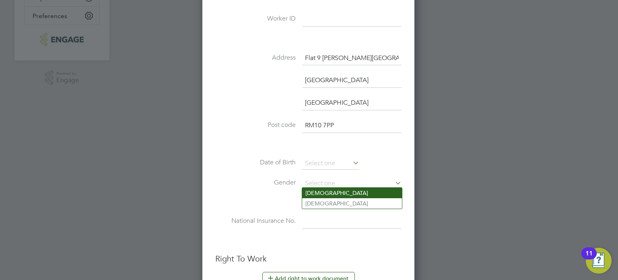
drag, startPoint x: 327, startPoint y: 201, endPoint x: 327, endPoint y: 191, distance: 9.7
click at [327, 200] on li "Female" at bounding box center [352, 203] width 100 height 10
type input "Female"
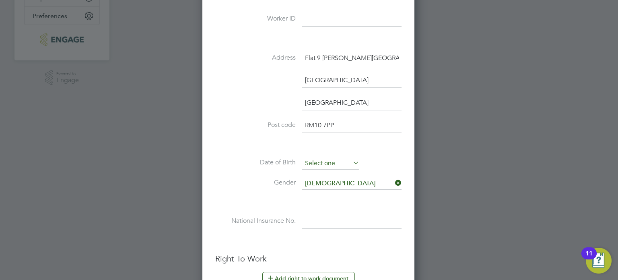
click at [322, 157] on input at bounding box center [330, 163] width 57 height 12
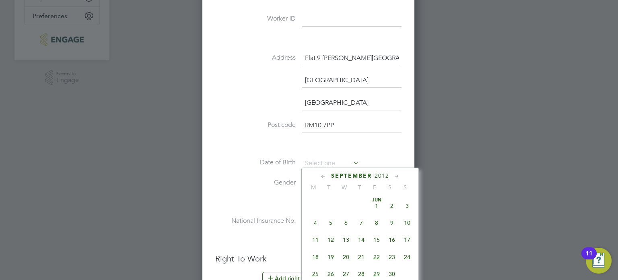
scroll to position [315, 0]
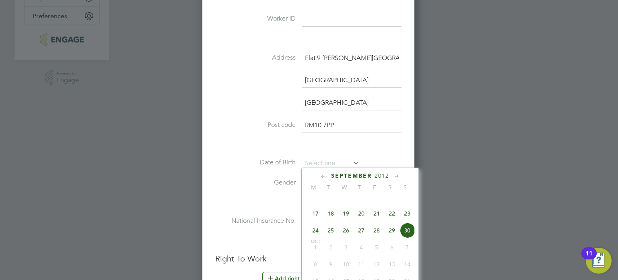
click at [382, 176] on span "2012" at bounding box center [382, 175] width 14 height 7
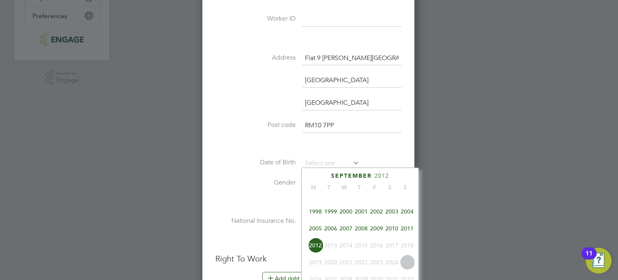
scroll to position [175, 0]
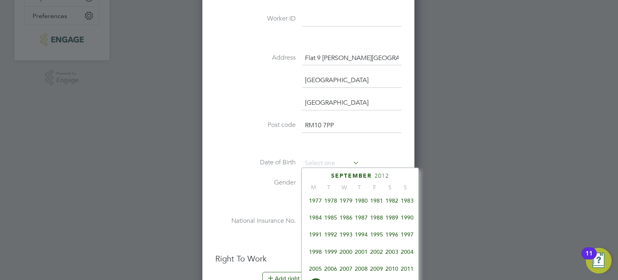
click at [317, 239] on span "1991" at bounding box center [315, 234] width 15 height 15
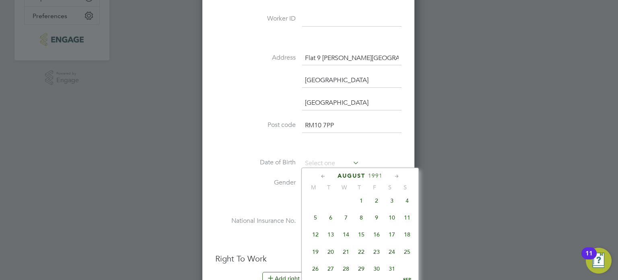
click at [394, 176] on icon at bounding box center [397, 176] width 8 height 9
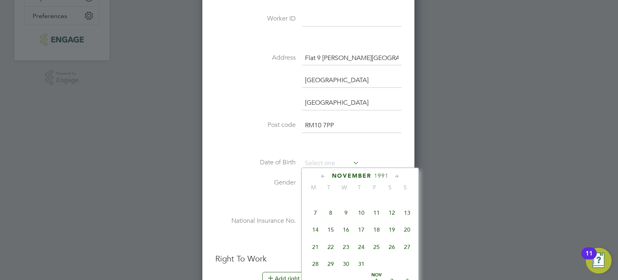
scroll to position [454, 0]
click at [314, 269] on span "25" at bounding box center [315, 261] width 15 height 15
type input "25 Nov 1991"
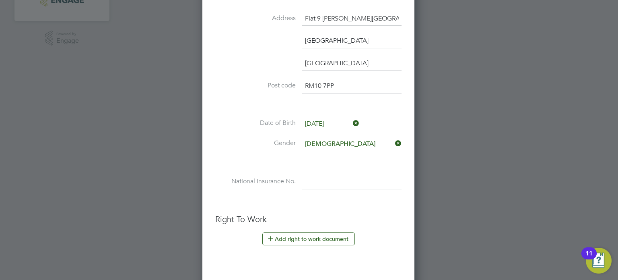
scroll to position [308, 0]
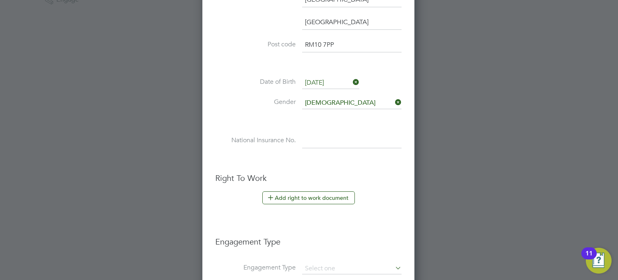
drag, startPoint x: 322, startPoint y: 139, endPoint x: 280, endPoint y: 77, distance: 75.1
click at [322, 139] on input at bounding box center [351, 141] width 99 height 14
type input "p"
type input "PE 63 35 96 A"
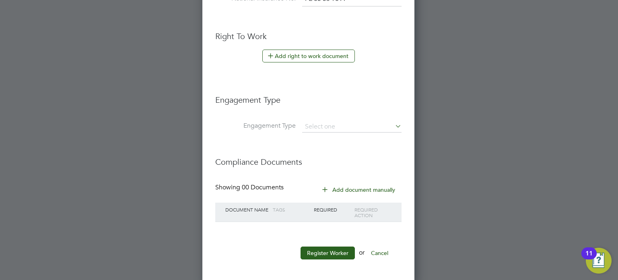
scroll to position [451, 0]
click at [327, 249] on button "Register Worker" at bounding box center [328, 251] width 54 height 13
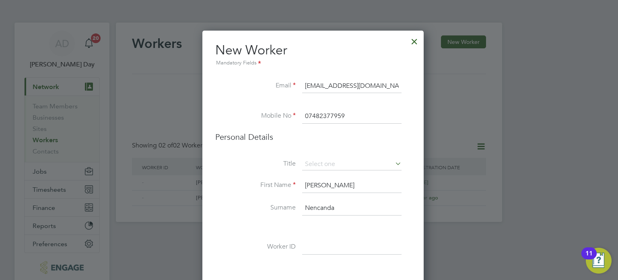
scroll to position [700, 225]
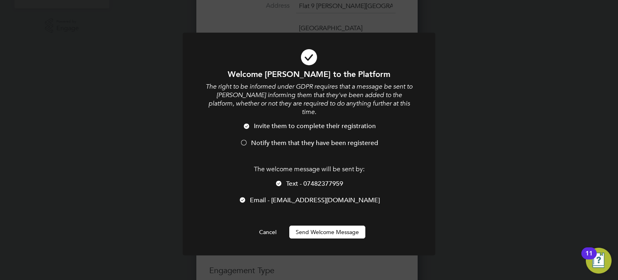
click at [244, 139] on div at bounding box center [244, 143] width 8 height 8
click at [325, 216] on div "Welcome Julia to the Platform The right to be informed under GDPR requires that…" at bounding box center [308, 153] width 209 height 169
click at [324, 226] on button "Send Welcome Message" at bounding box center [327, 231] width 76 height 13
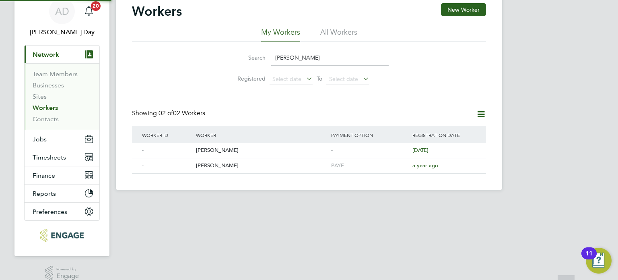
scroll to position [0, 0]
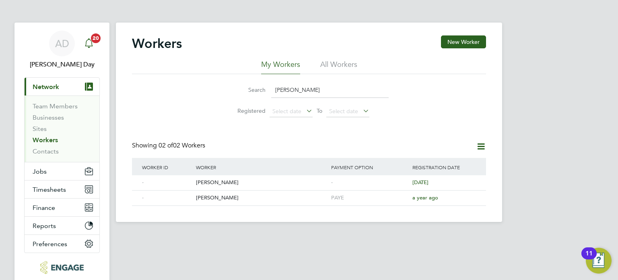
drag, startPoint x: 64, startPoint y: 46, endPoint x: 86, endPoint y: 45, distance: 21.8
click at [64, 46] on span "AD" at bounding box center [62, 43] width 14 height 10
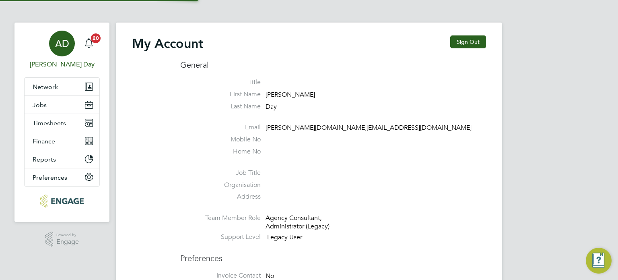
type input "amie.day@morganhunt.com"
click at [465, 41] on button "Sign Out" at bounding box center [468, 41] width 36 height 13
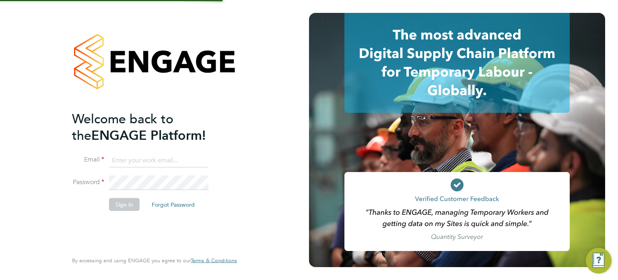
type input "amie.day@morganhunt.com"
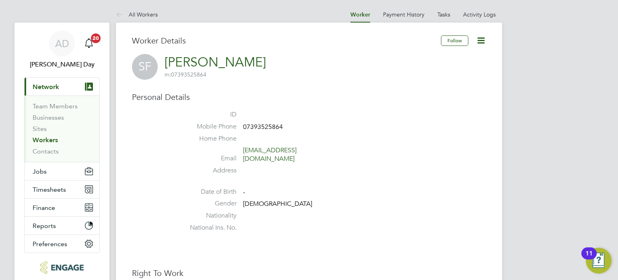
click at [482, 40] on icon at bounding box center [481, 40] width 10 height 10
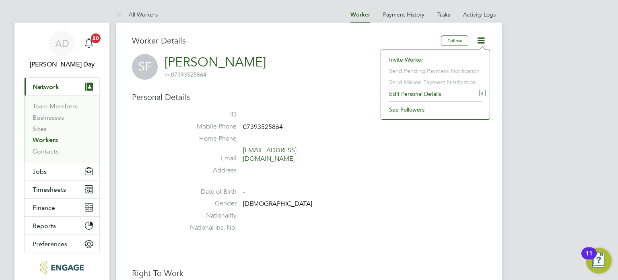
click at [422, 93] on li "Edit Personal Details e" at bounding box center [435, 93] width 101 height 11
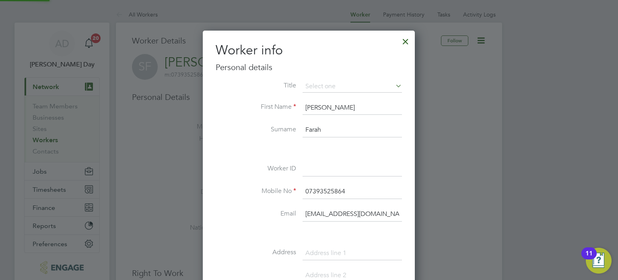
scroll to position [452, 212]
click at [299, 157] on div "Title First Name Shukri Surname Farah Worker ID Mobile No 07393525864 Email shu…" at bounding box center [309, 259] width 186 height 359
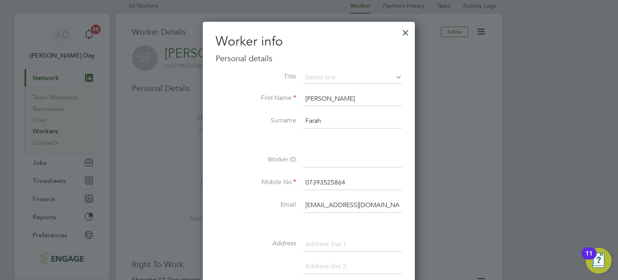
scroll to position [121, 0]
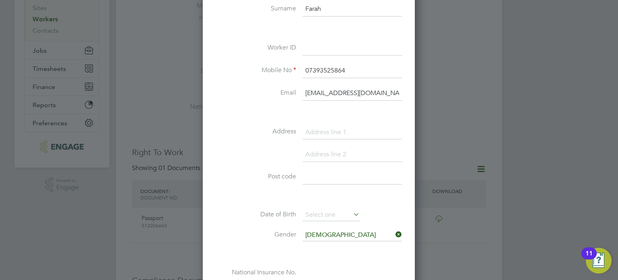
drag, startPoint x: 334, startPoint y: 133, endPoint x: 332, endPoint y: 128, distance: 5.4
click at [334, 133] on input at bounding box center [352, 132] width 99 height 14
type input "57 Essex Close"
click at [325, 155] on input at bounding box center [352, 154] width 99 height 14
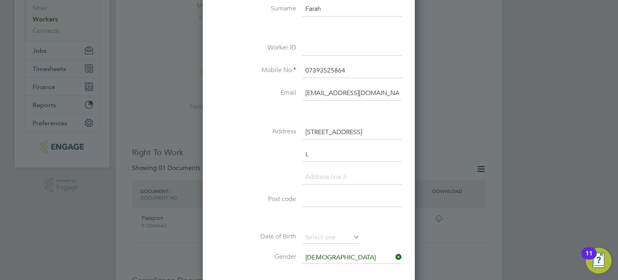
scroll to position [475, 212]
type input "London"
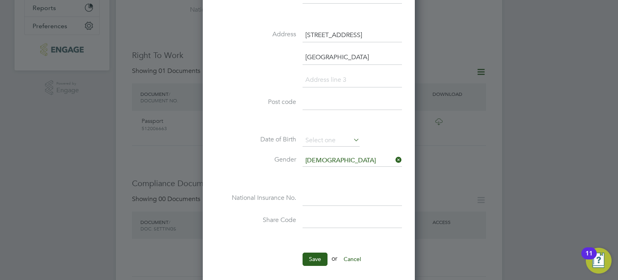
scroll to position [219, 0]
type input "E17 6JS"
click at [319, 138] on input at bounding box center [331, 139] width 57 height 12
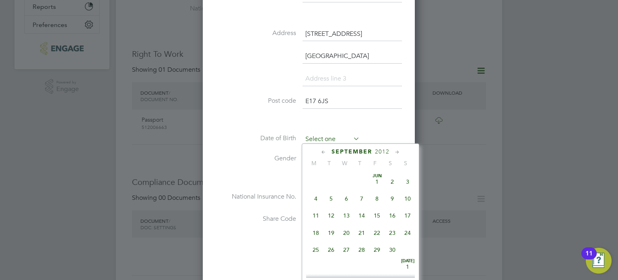
scroll to position [315, 0]
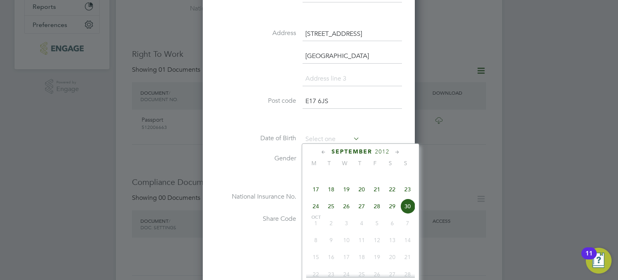
click at [380, 148] on span "2012" at bounding box center [382, 151] width 14 height 7
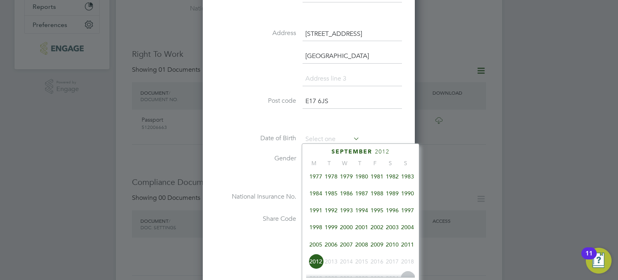
click at [318, 212] on span "1991" at bounding box center [315, 209] width 15 height 15
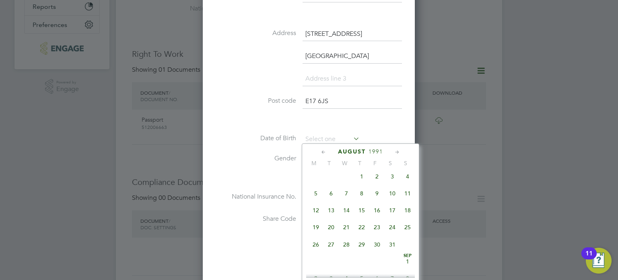
click at [321, 152] on icon at bounding box center [324, 152] width 8 height 9
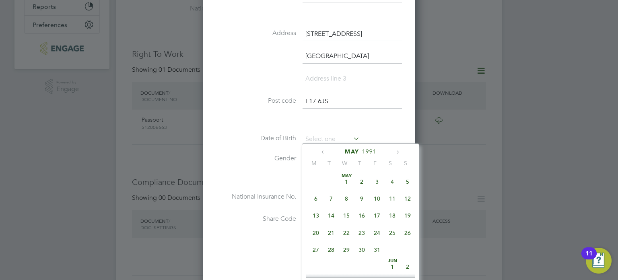
click at [321, 152] on icon at bounding box center [324, 152] width 8 height 9
click at [379, 217] on span "15" at bounding box center [376, 215] width 15 height 15
type input "15 Feb 1991"
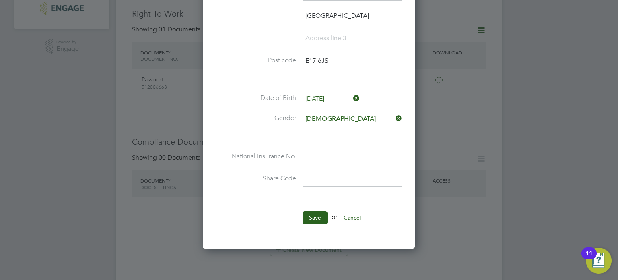
scroll to position [259, 0]
click at [335, 150] on input at bounding box center [352, 157] width 99 height 14
type input "p"
type input "PX 98 21 89 B"
click at [313, 214] on button "Save" at bounding box center [315, 217] width 25 height 13
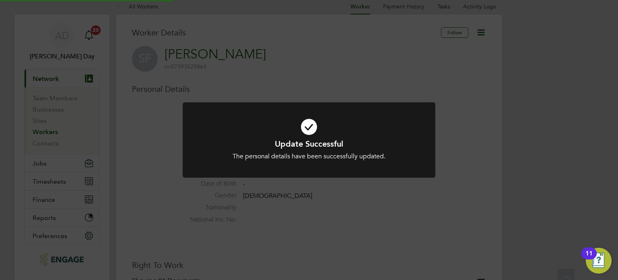
scroll to position [0, 0]
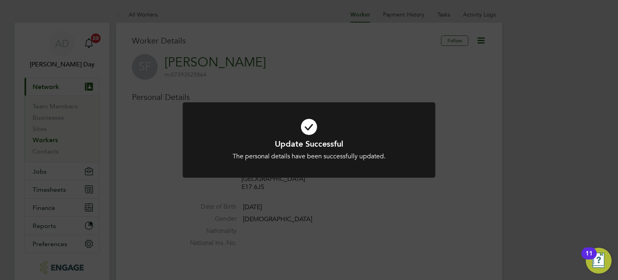
click at [398, 226] on div "Update Successful The personal details have been successfully updated. Cancel O…" at bounding box center [309, 140] width 618 height 280
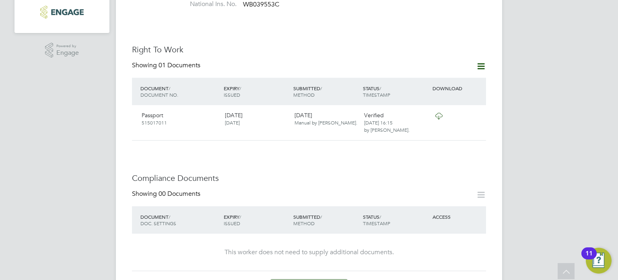
scroll to position [241, 0]
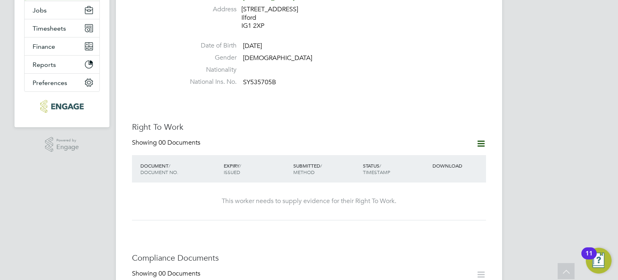
scroll to position [40, 0]
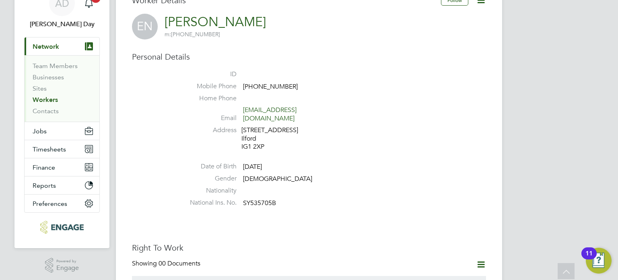
click at [481, 3] on icon at bounding box center [481, 0] width 10 height 10
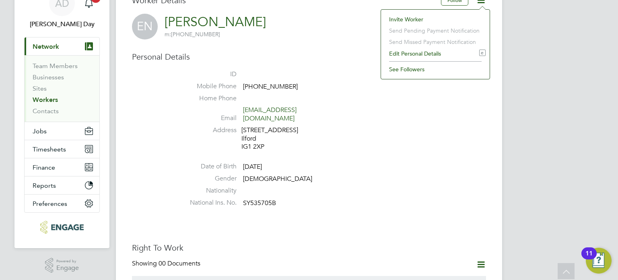
click at [419, 52] on li "Edit Personal Details e" at bounding box center [435, 53] width 101 height 11
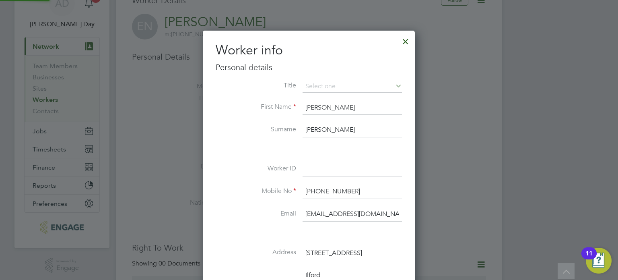
scroll to position [475, 212]
drag, startPoint x: 370, startPoint y: 189, endPoint x: 295, endPoint y: 191, distance: 75.3
click at [295, 191] on li "Mobile No +44 7424 953985" at bounding box center [309, 195] width 186 height 23
paste input "+447455070037"
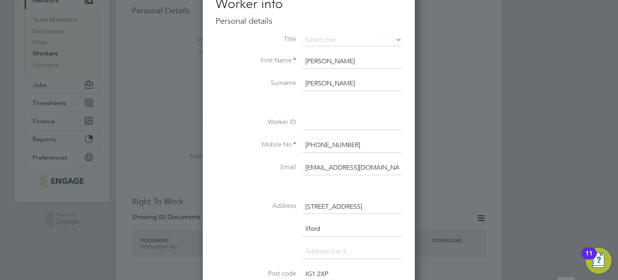
scroll to position [121, 0]
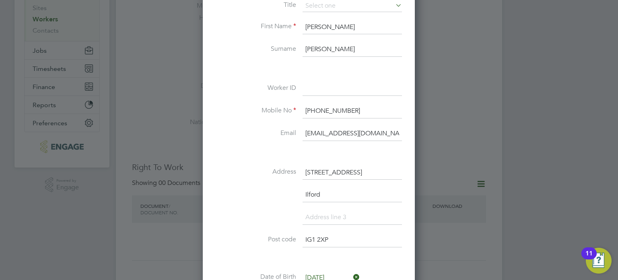
type input "+447455070037"
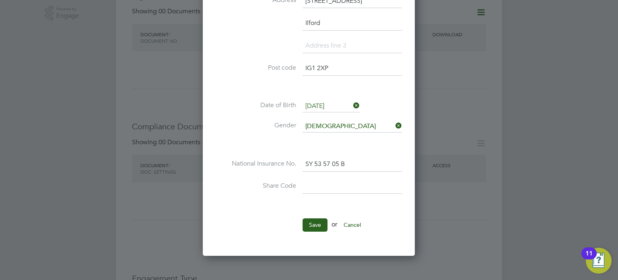
scroll to position [322, 0]
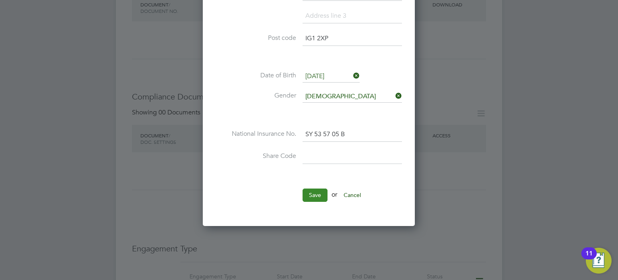
click at [317, 193] on button "Save" at bounding box center [315, 194] width 25 height 13
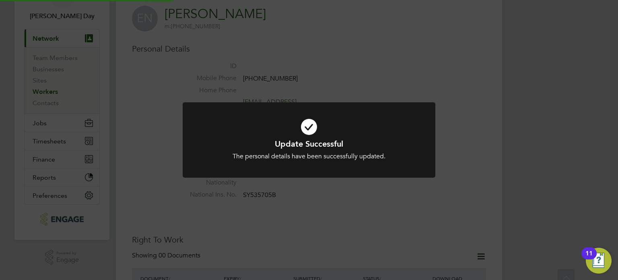
scroll to position [40, 0]
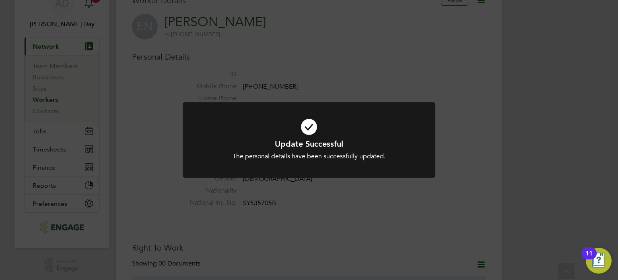
click at [365, 203] on div "Update Successful The personal details have been successfully updated. Cancel O…" at bounding box center [309, 140] width 618 height 280
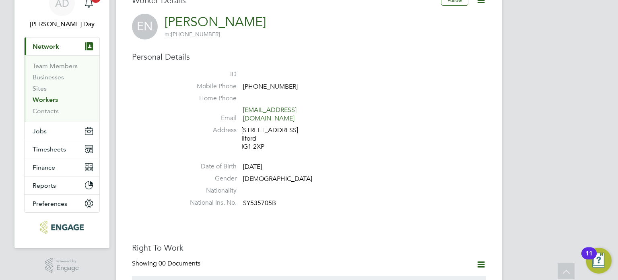
scroll to position [0, 0]
